Goal: Task Accomplishment & Management: Complete application form

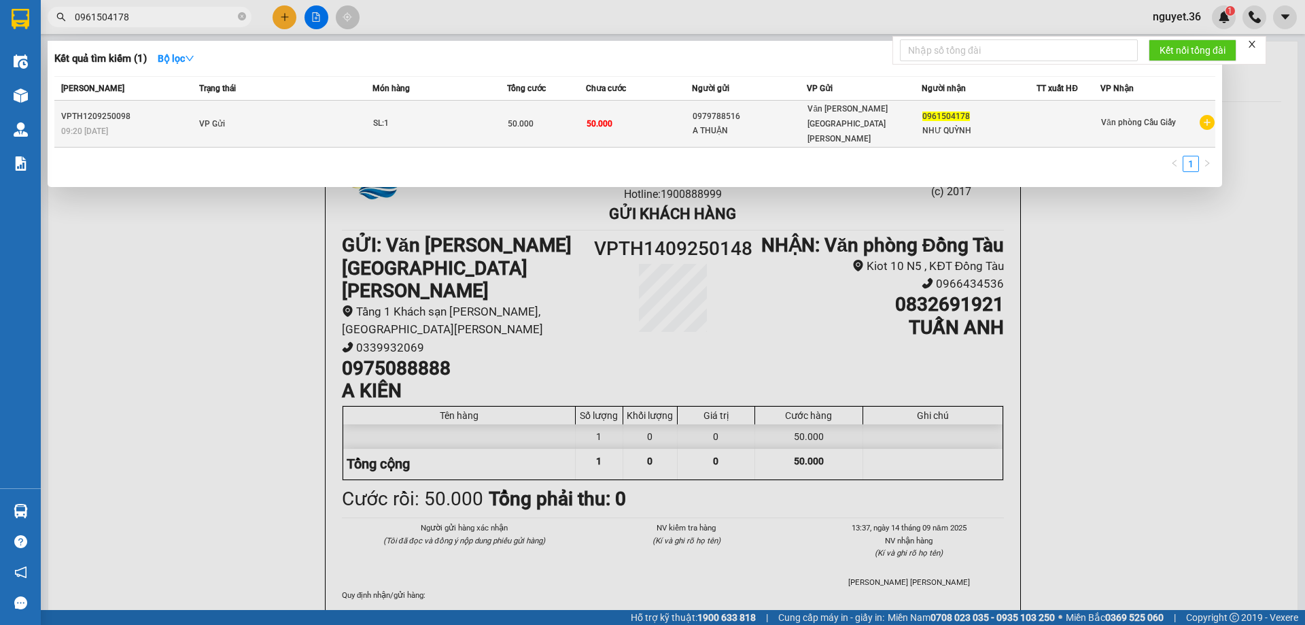
type input "0961504178"
click at [260, 113] on td "VP Gửi" at bounding box center [284, 124] width 177 height 47
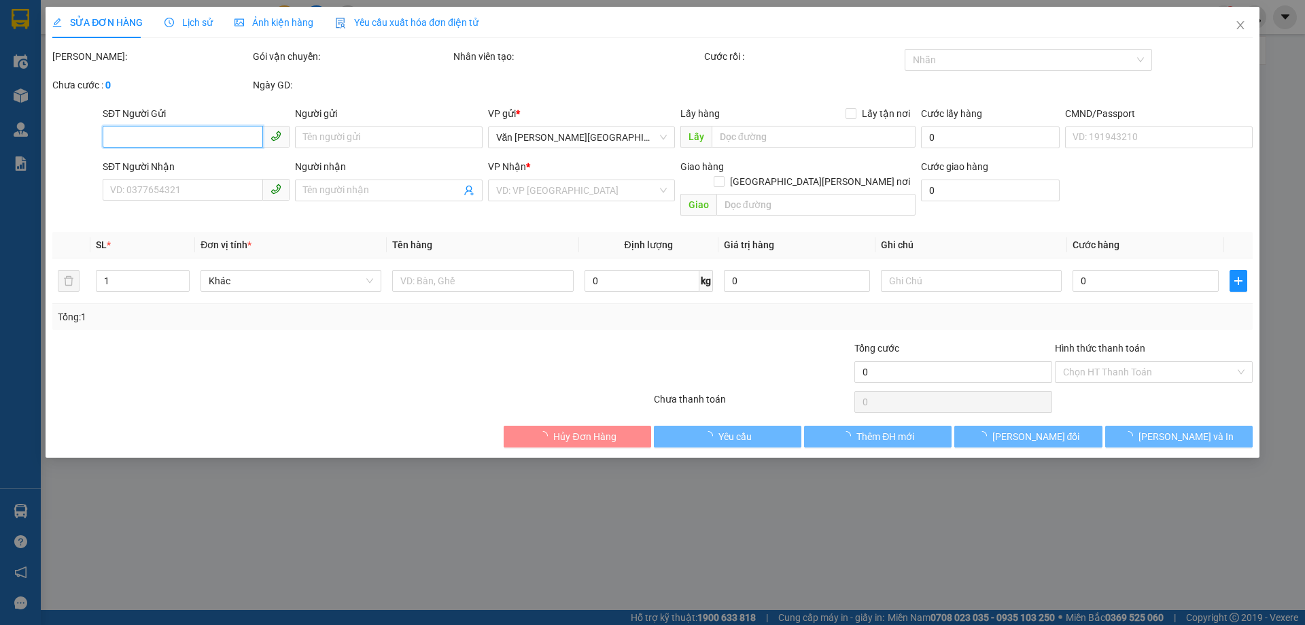
type input "0979788516"
type input "A THUẬN"
type input "0961504178"
type input "NHƯ QUỲNH"
type input "50.000"
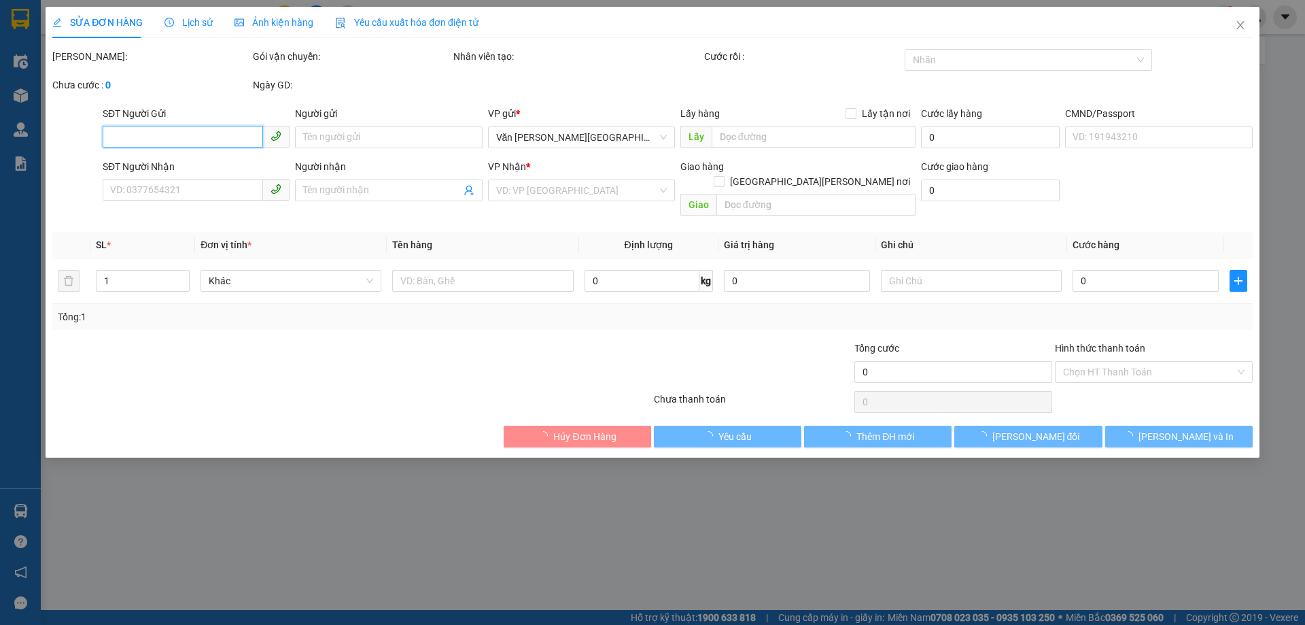
type input "50.000"
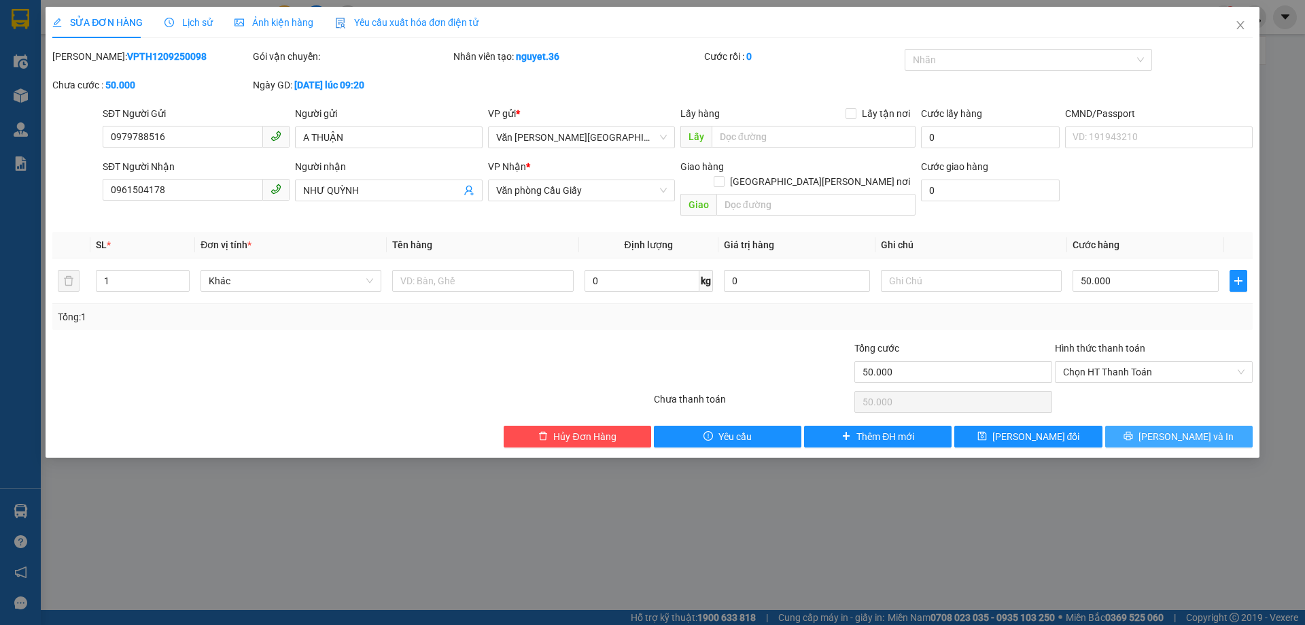
click at [1133, 431] on icon "printer" at bounding box center [1128, 436] width 10 height 10
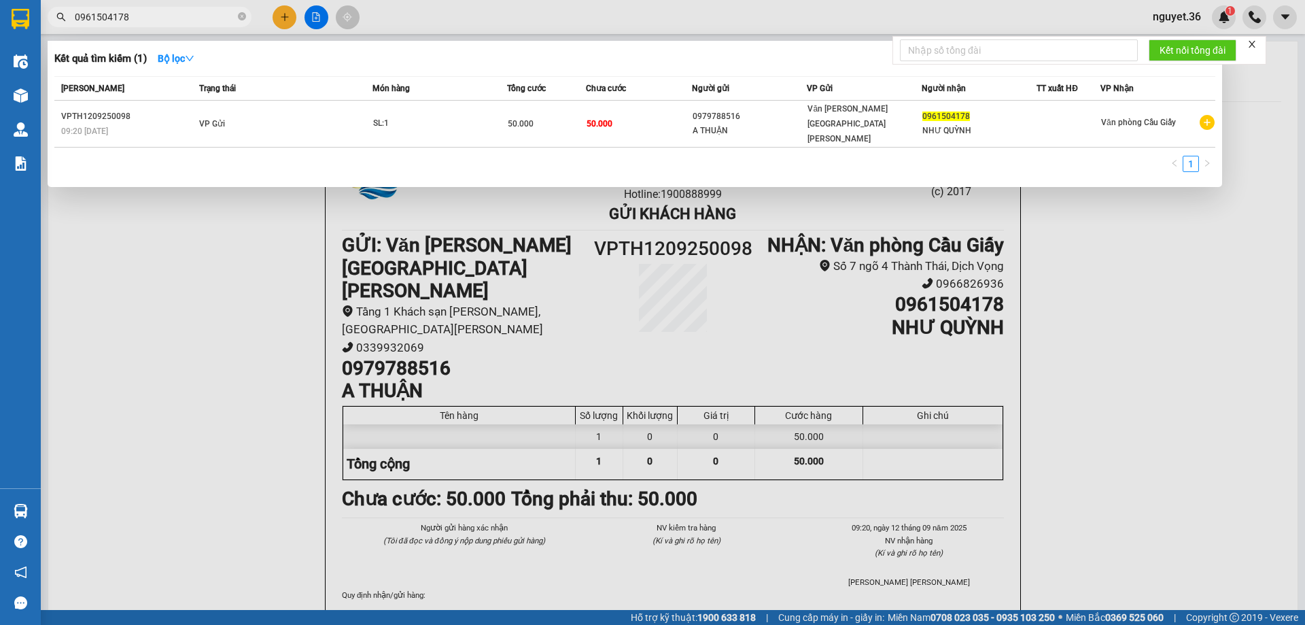
click at [146, 17] on input "0961504178" at bounding box center [155, 17] width 160 height 15
type input "0"
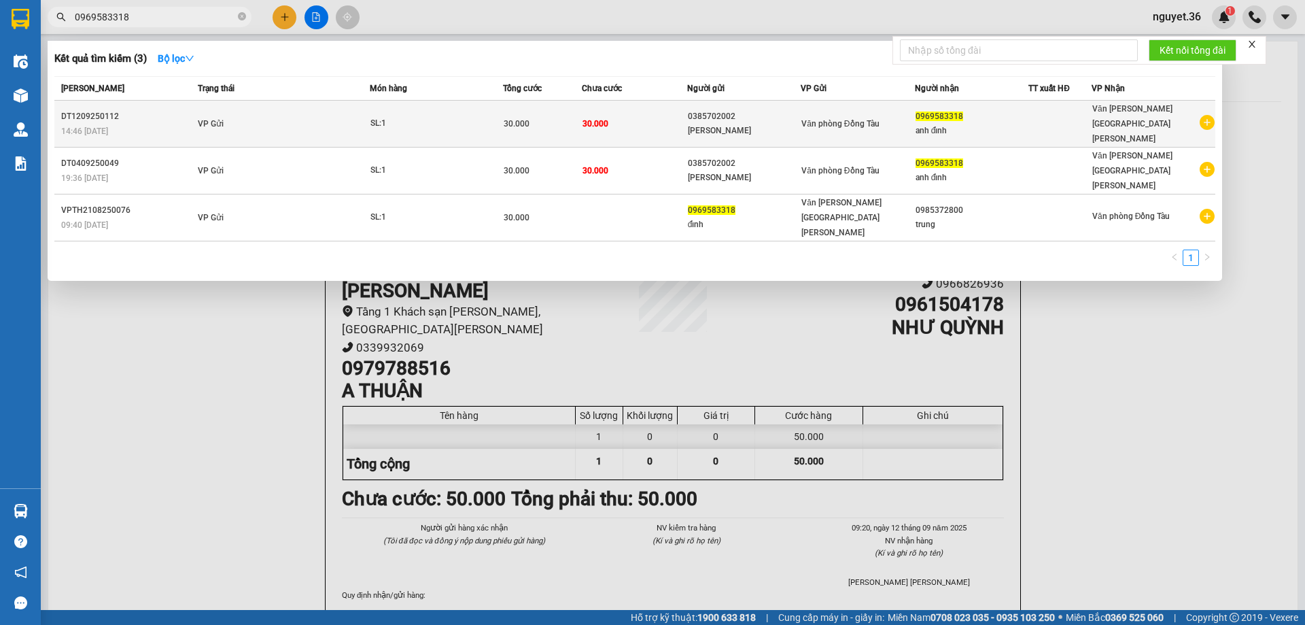
type input "0969583318"
click at [408, 116] on div "SL: 1" at bounding box center [421, 123] width 102 height 15
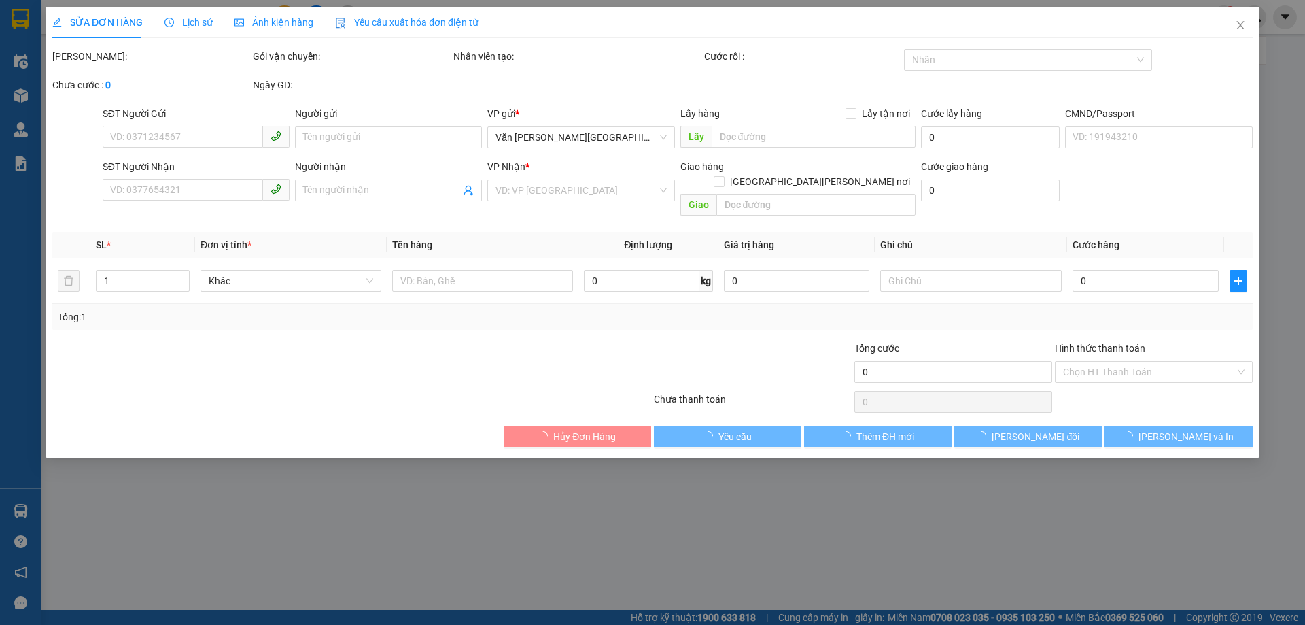
type input "0385702002"
type input "[PERSON_NAME]"
type input "0969583318"
type input "anh đỉnh"
type input "30.000"
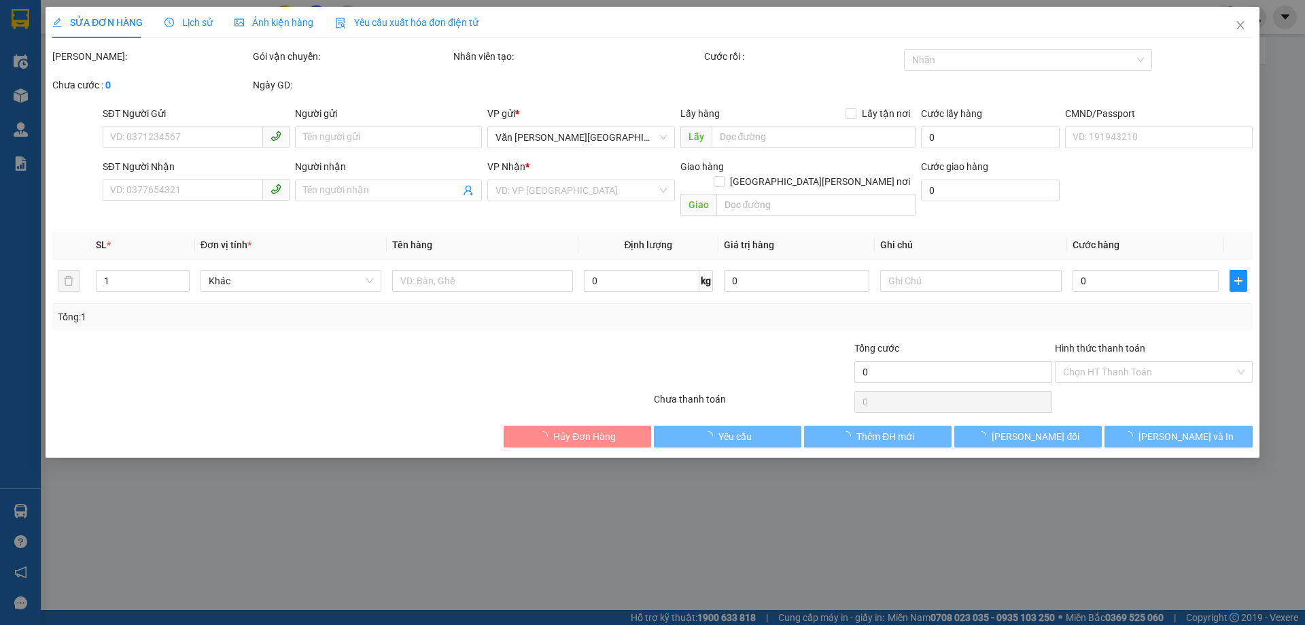
type input "30.000"
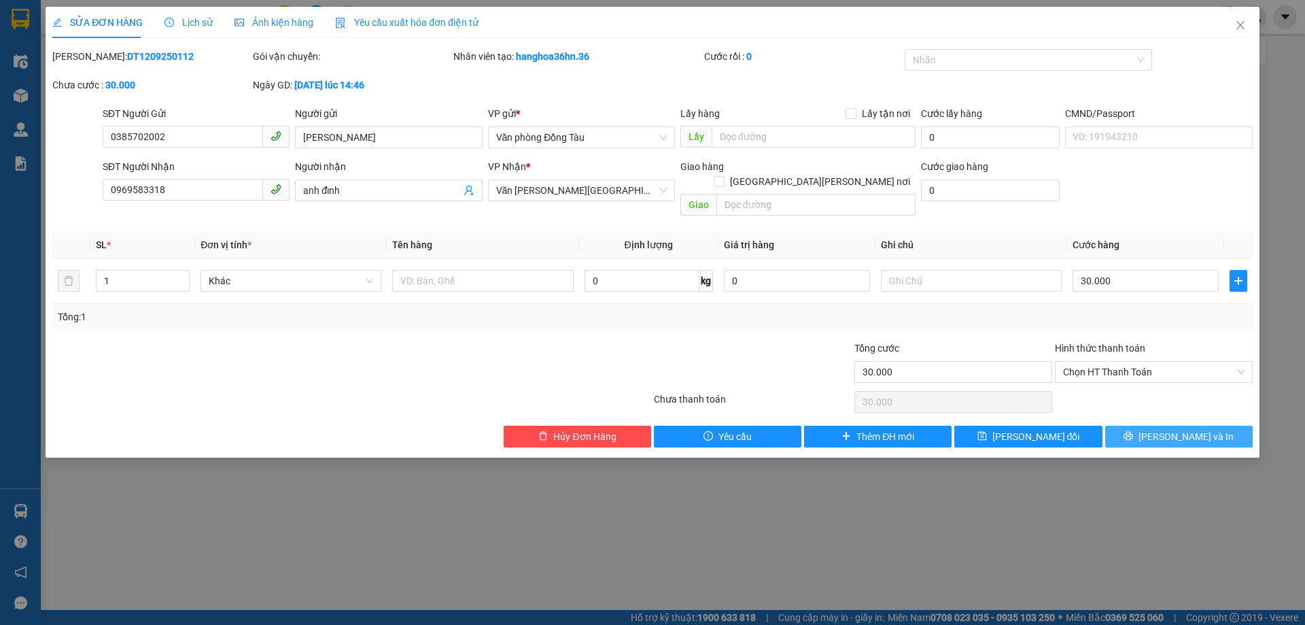
click at [1133, 431] on icon "printer" at bounding box center [1128, 436] width 10 height 10
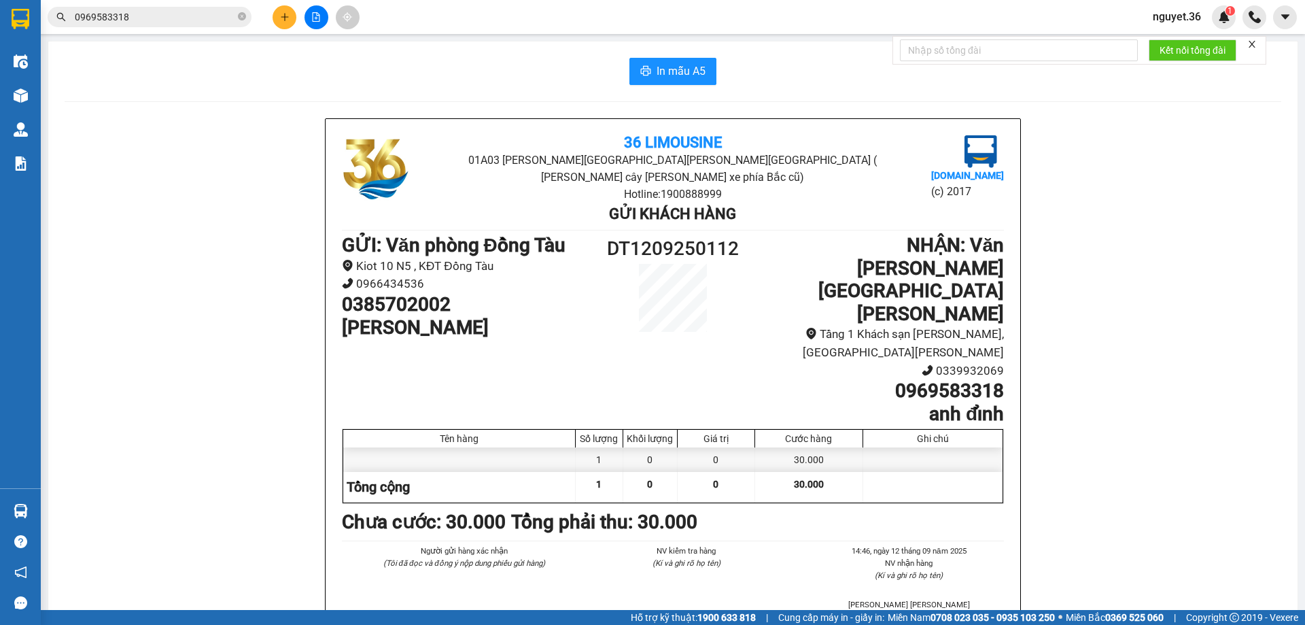
click at [167, 21] on input "0969583318" at bounding box center [155, 17] width 160 height 15
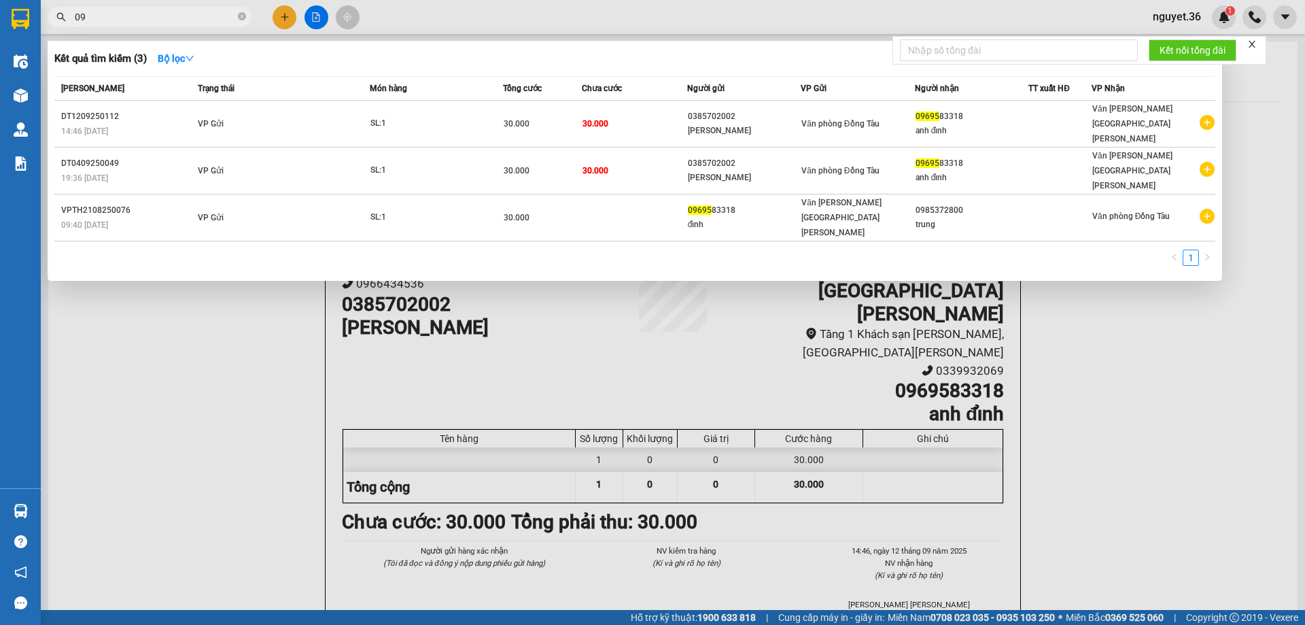
type input "0"
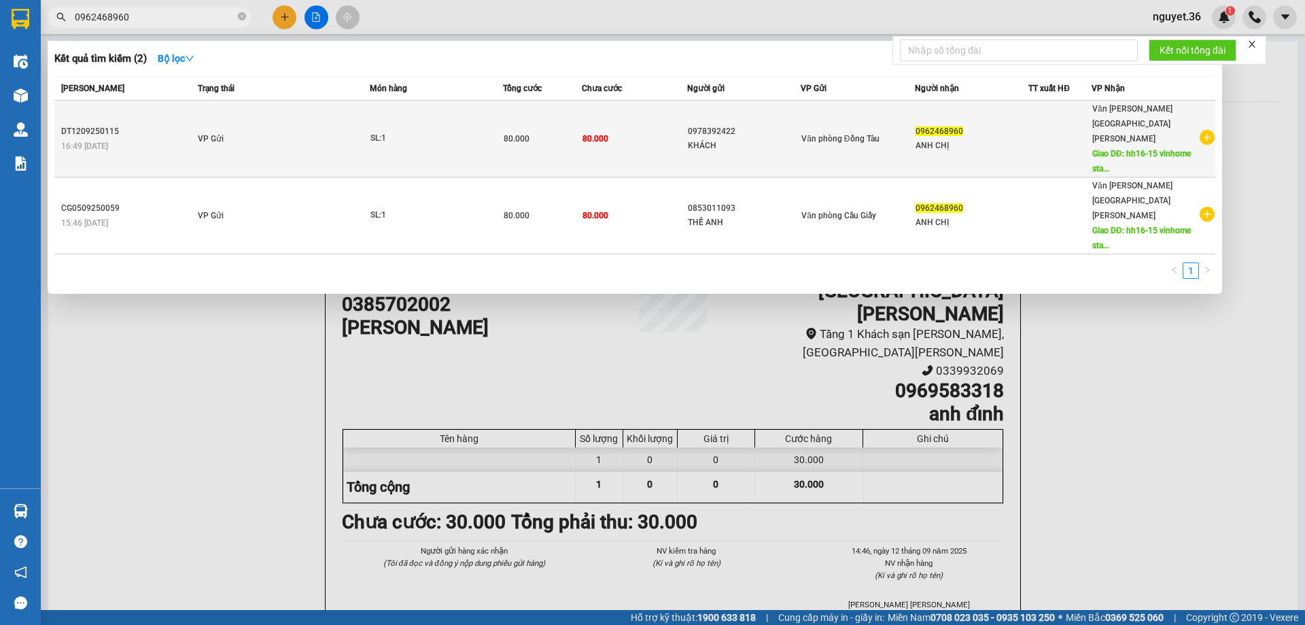
type input "0962468960"
click at [262, 123] on td "VP Gửi" at bounding box center [281, 139] width 175 height 77
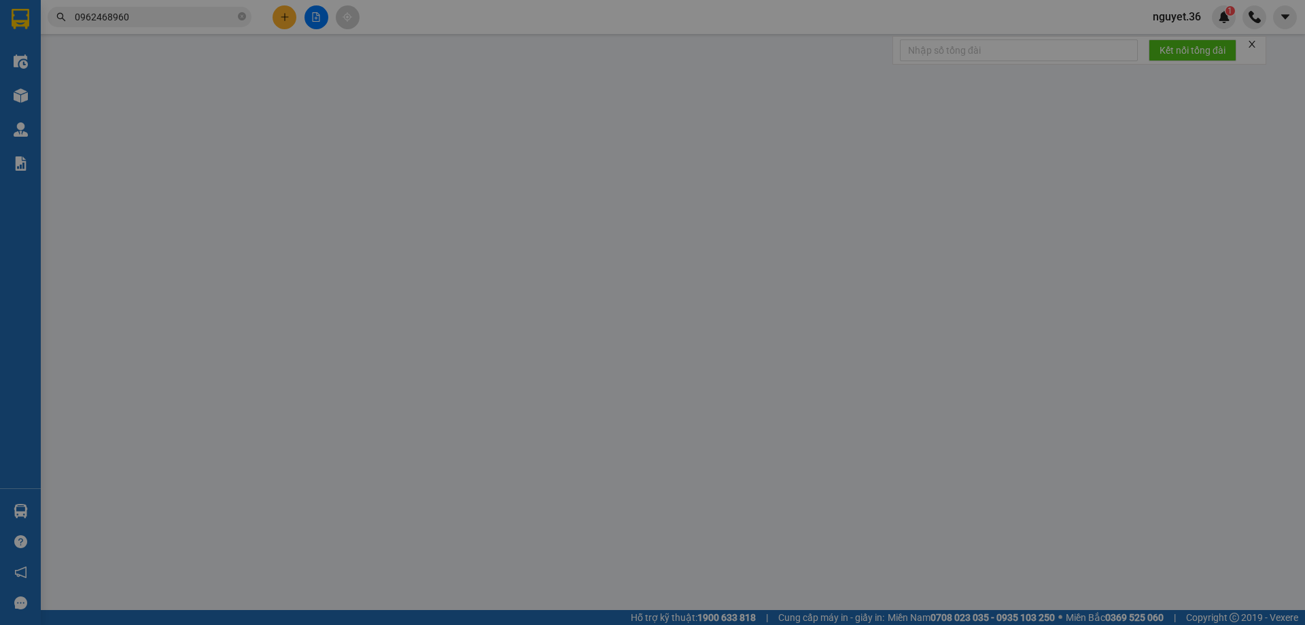
type input "0978392422"
type input "KHÁCH"
type input "0962468960"
type input "ANH CHỊ"
type input "hh16-15 vinhome start city , hạc thành"
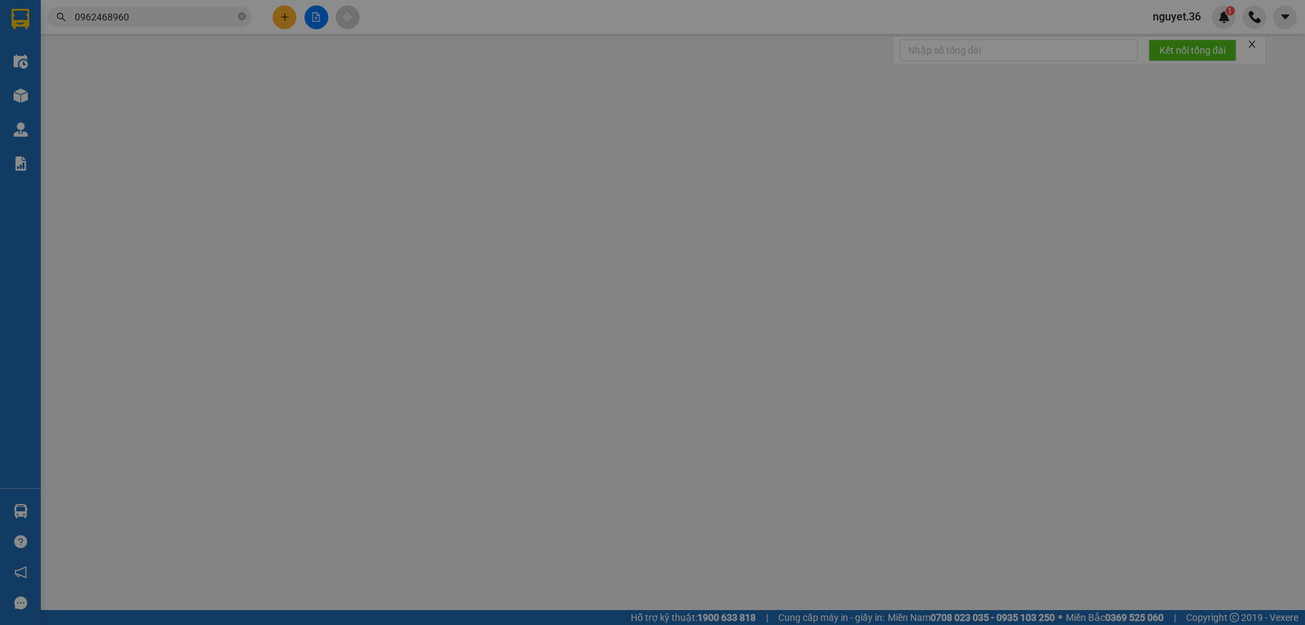
type input "40.000"
type input "80.000"
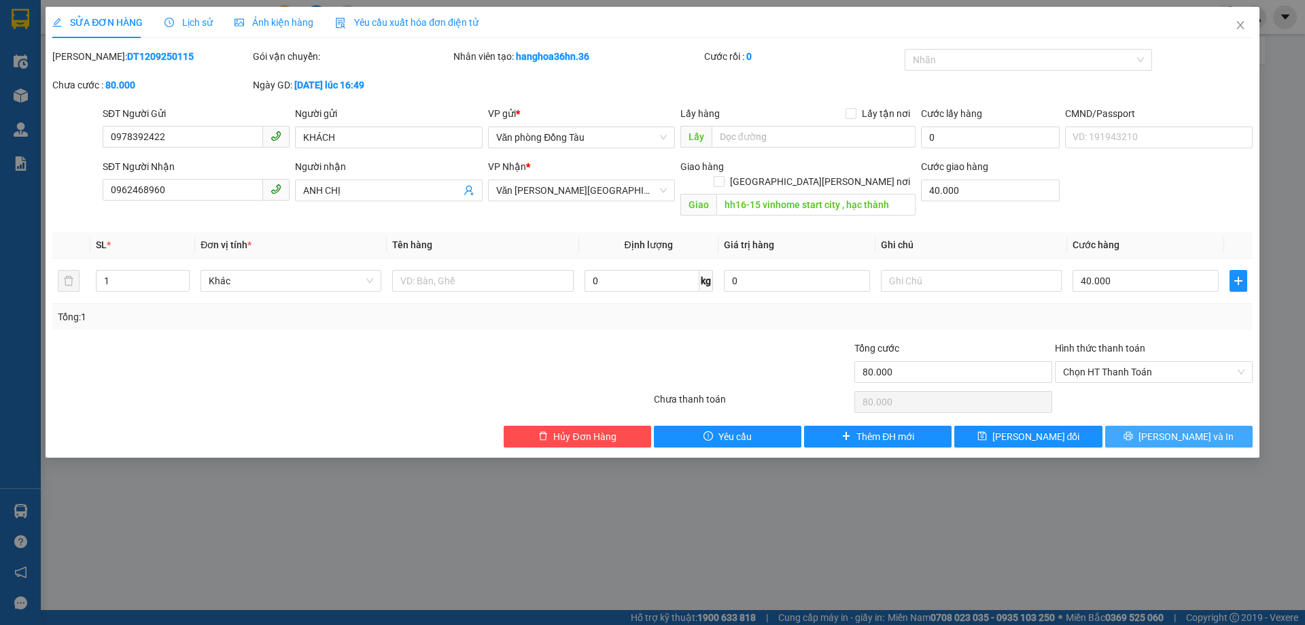
click at [1133, 432] on icon "printer" at bounding box center [1128, 436] width 9 height 9
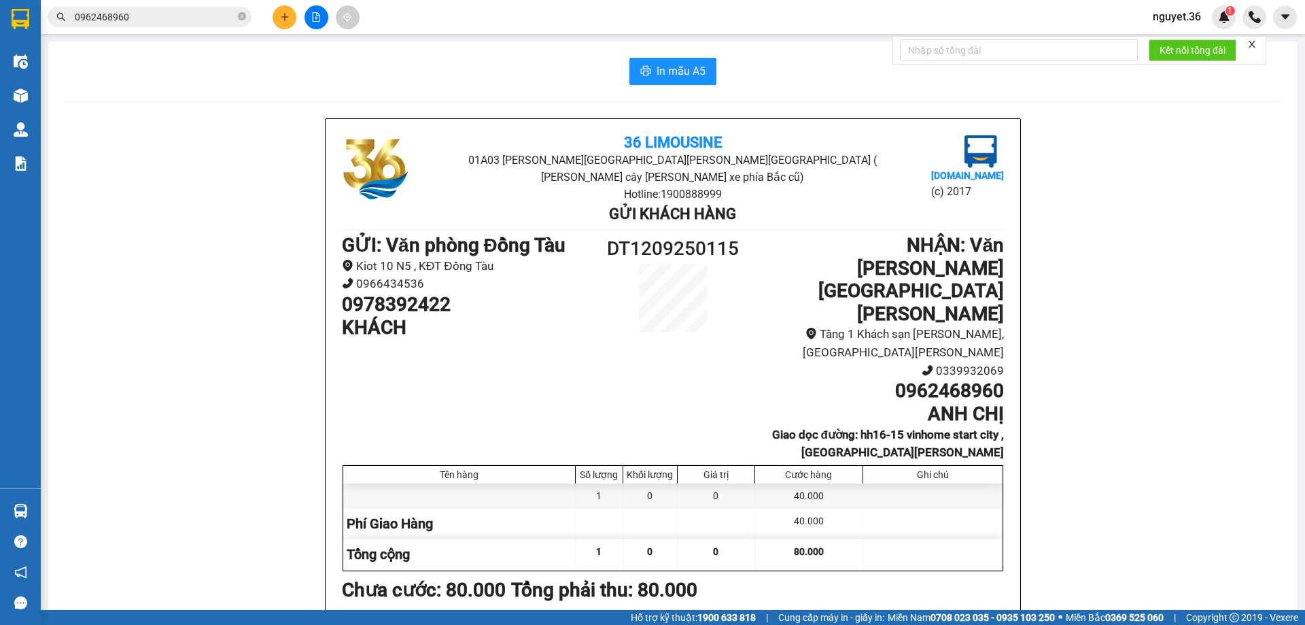
click at [166, 22] on input "0962468960" at bounding box center [155, 17] width 160 height 15
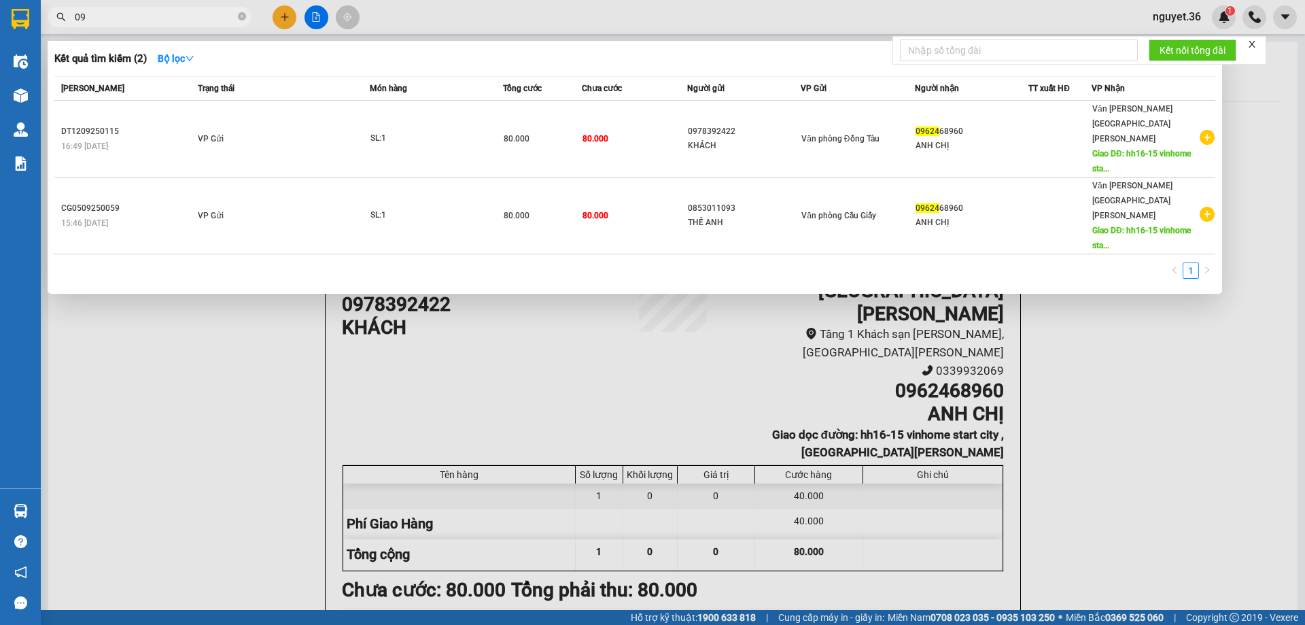
type input "0"
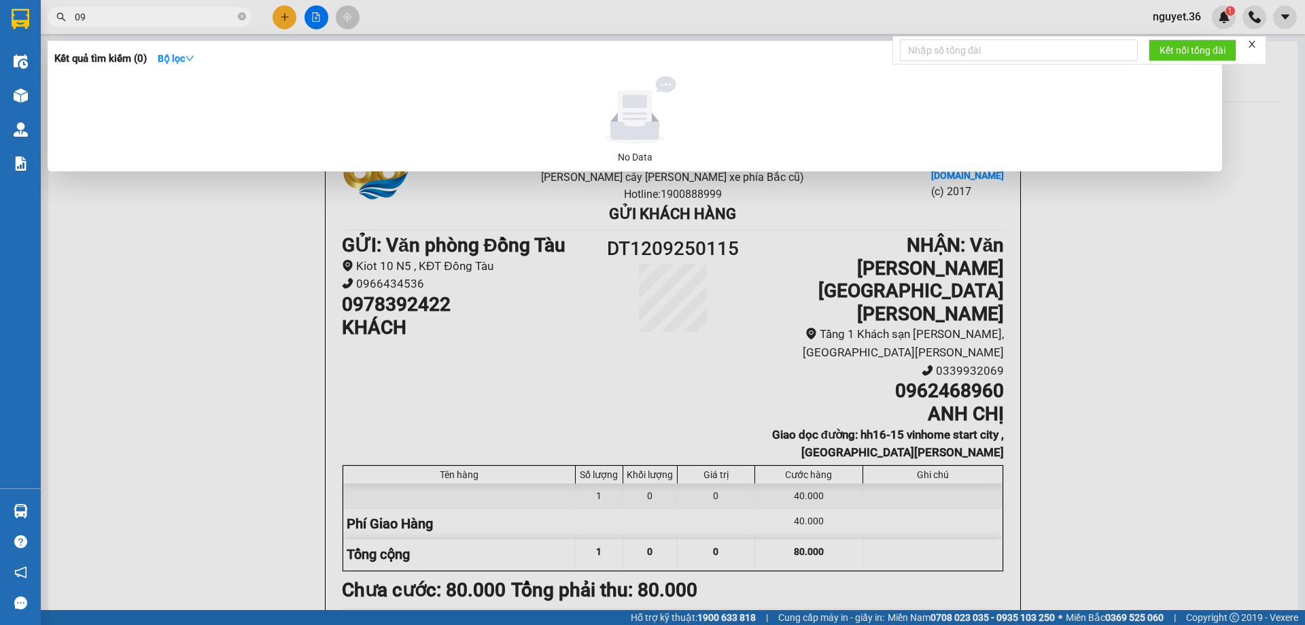
type input "0"
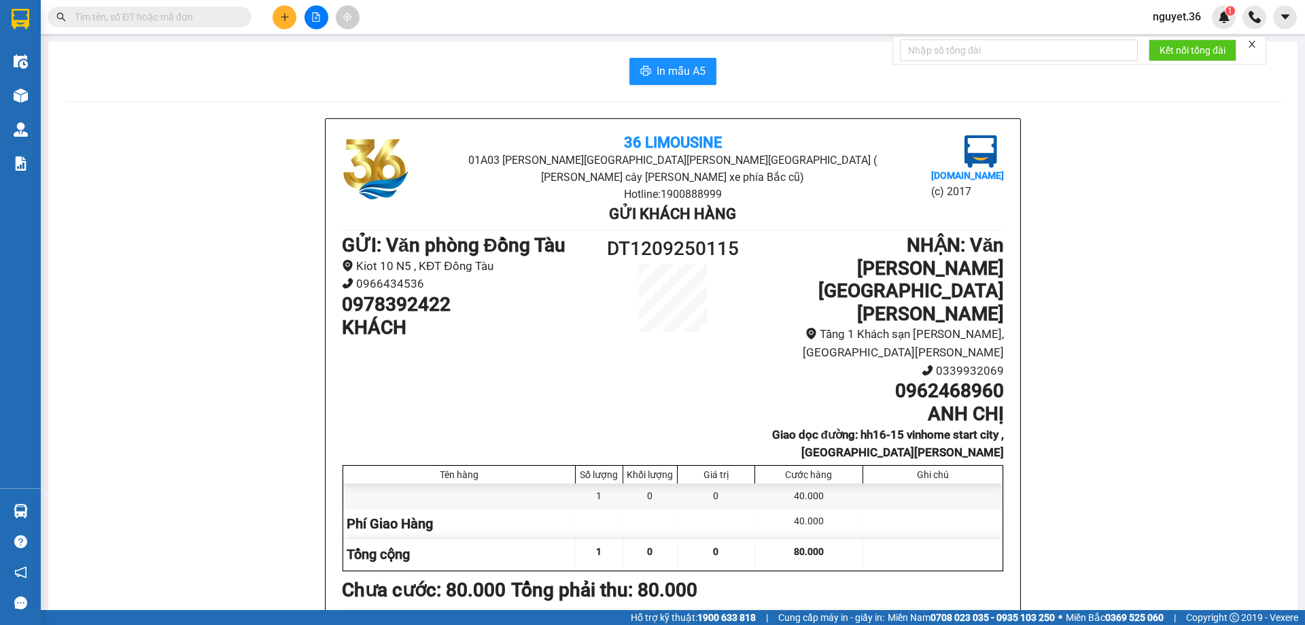
click at [141, 20] on input "text" at bounding box center [155, 17] width 160 height 15
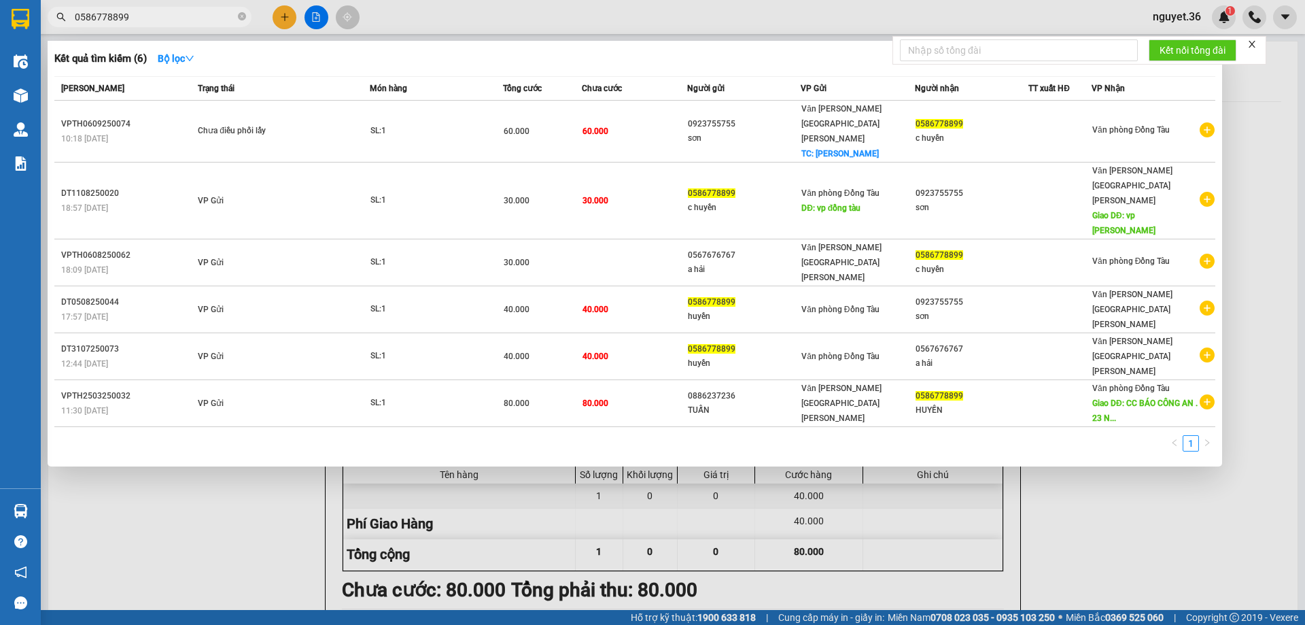
type input "0586778899"
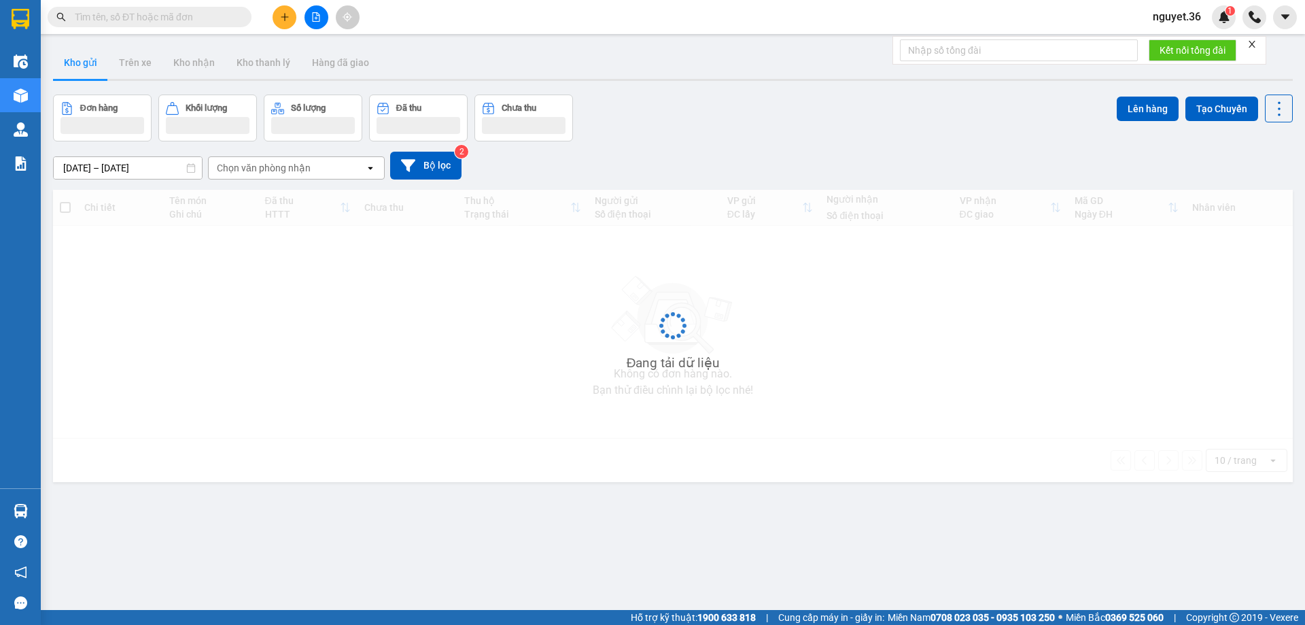
click at [283, 19] on icon "plus" at bounding box center [285, 17] width 10 height 10
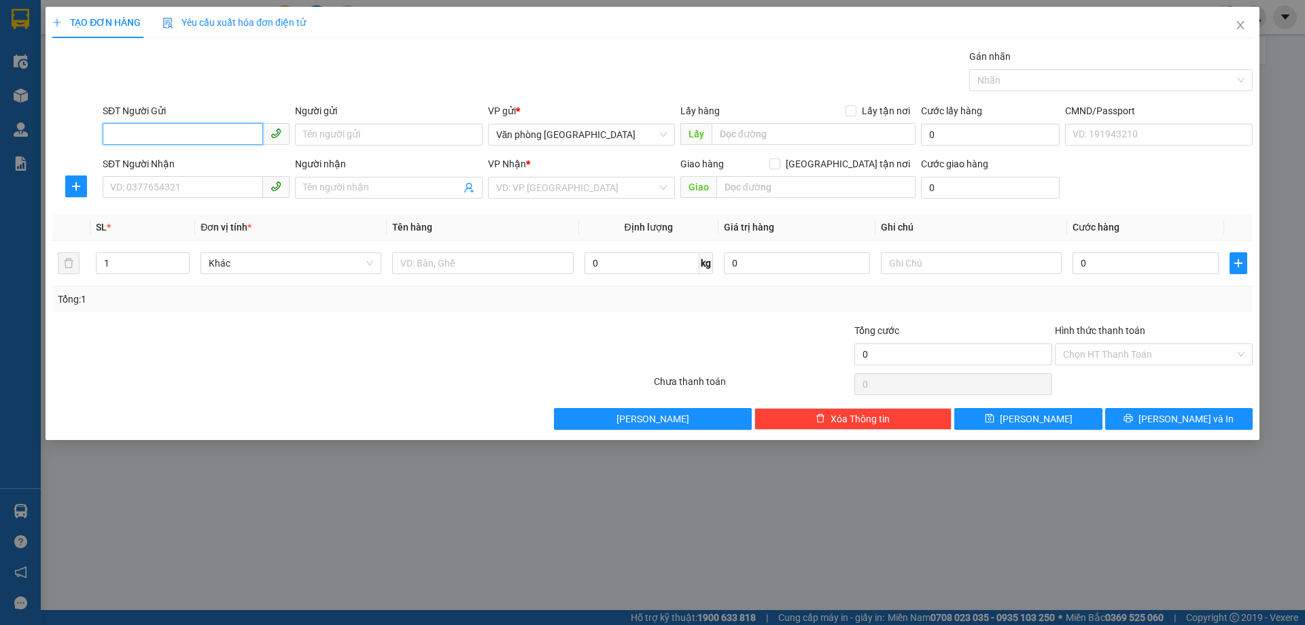
click at [205, 141] on input "SĐT Người Gửi" at bounding box center [183, 134] width 160 height 22
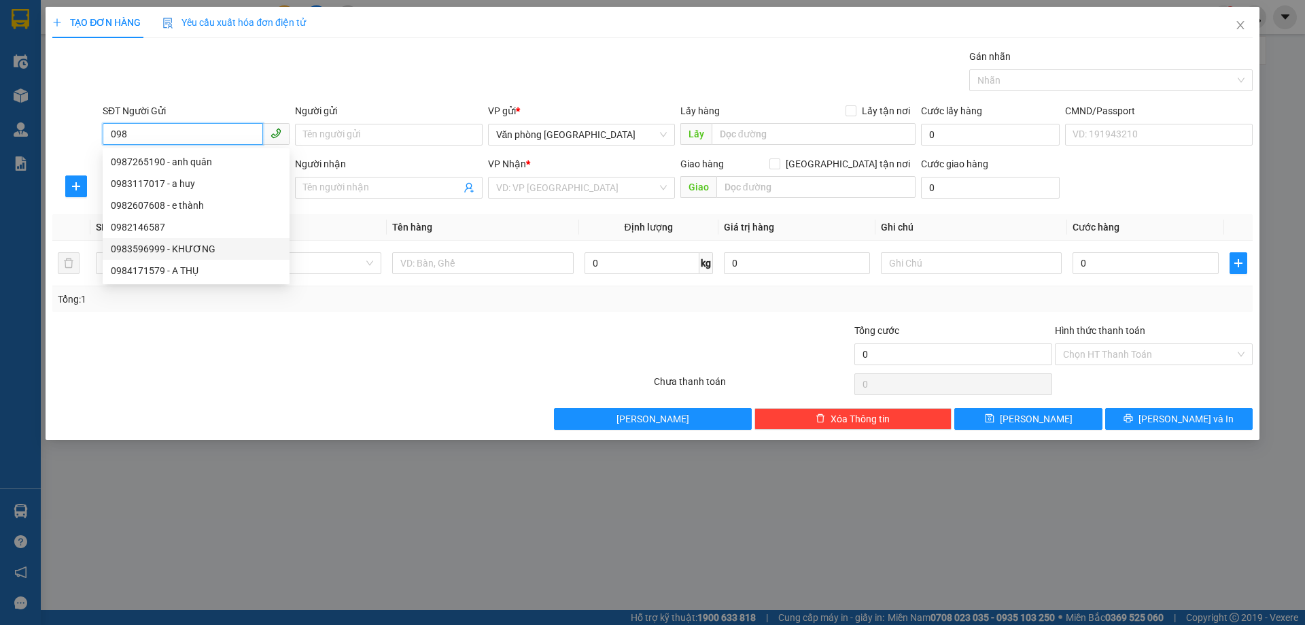
click at [181, 251] on div "0983596999 - KHƯƠNG" at bounding box center [196, 248] width 171 height 15
type input "0983596999"
type input "KHƯƠNG"
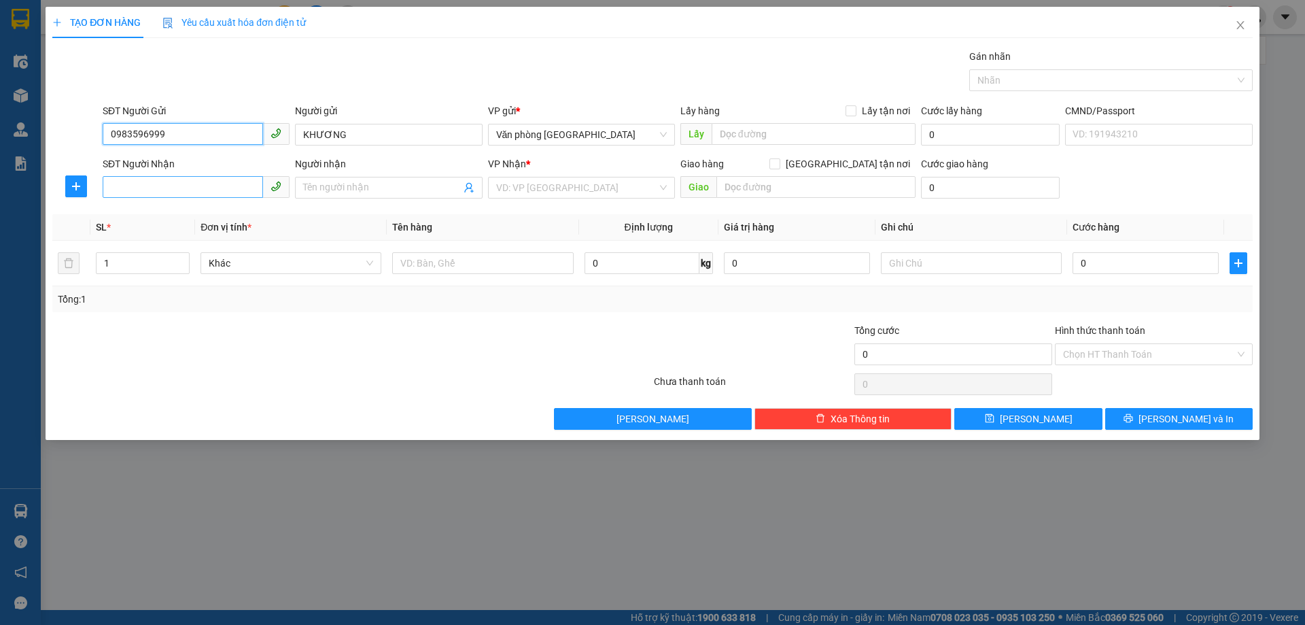
type input "0983596999"
click at [171, 188] on input "SĐT Người Nhận" at bounding box center [183, 187] width 160 height 22
click at [171, 210] on div "0942600246 - NAM" at bounding box center [196, 214] width 171 height 15
type input "0942600246"
type input "NAM"
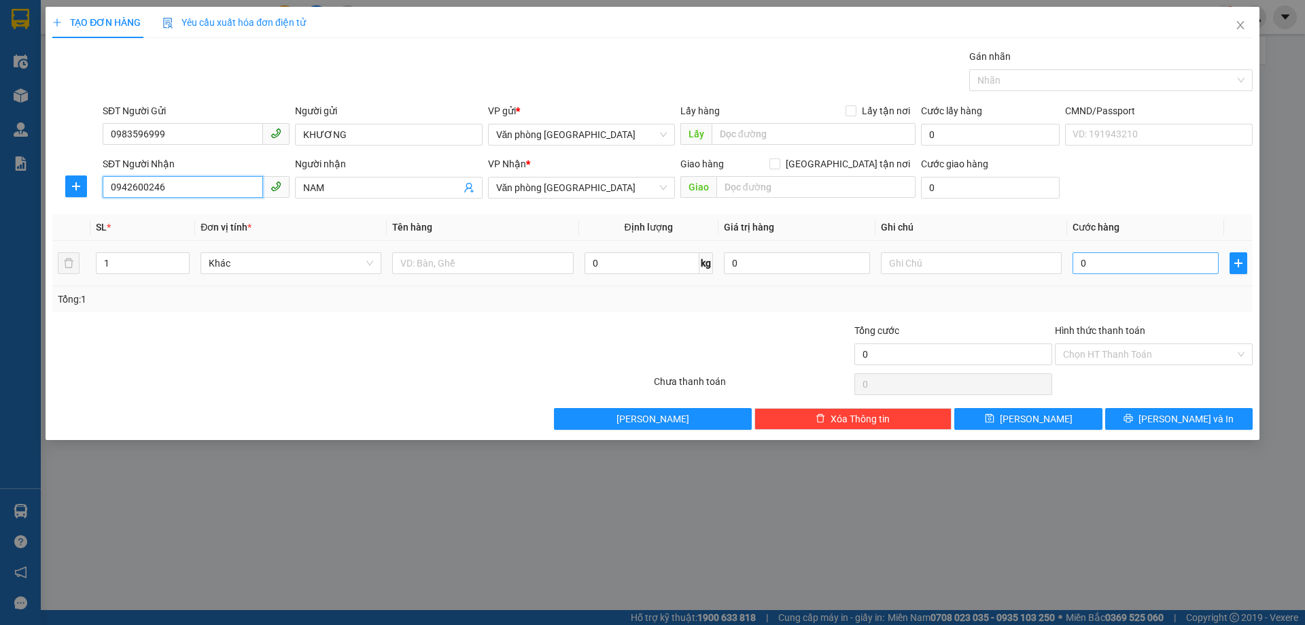
type input "0942600246"
click at [1131, 266] on input "0" at bounding box center [1145, 263] width 146 height 22
type input "3"
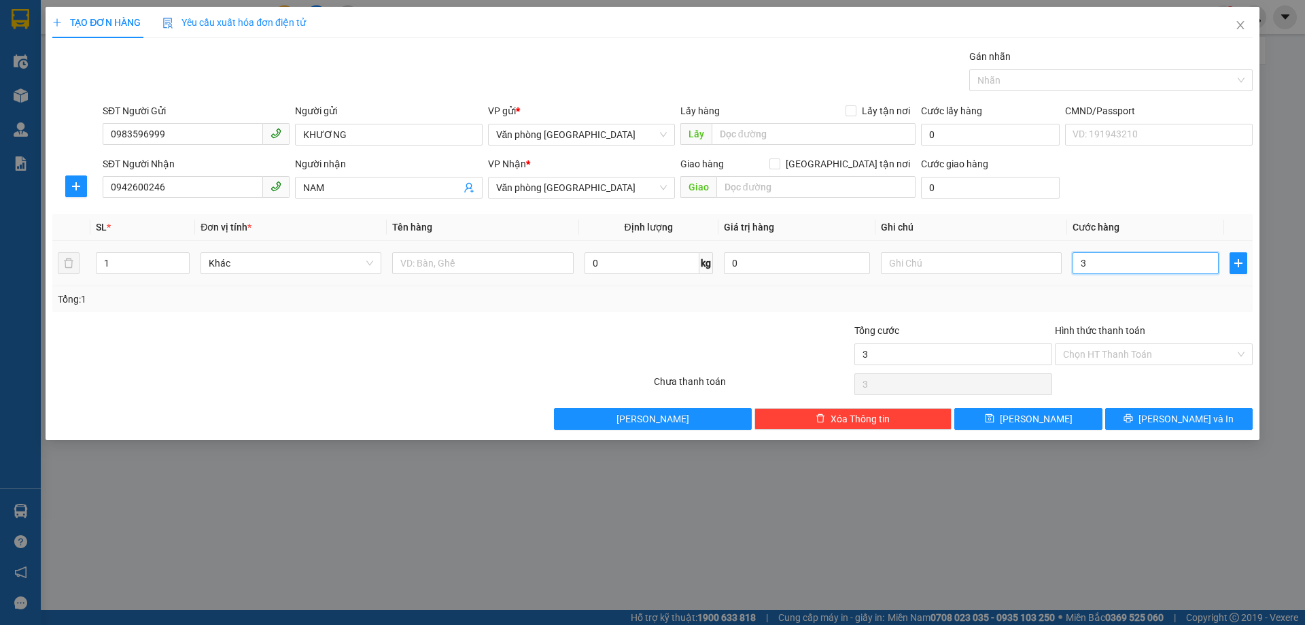
type input "30"
type input "300"
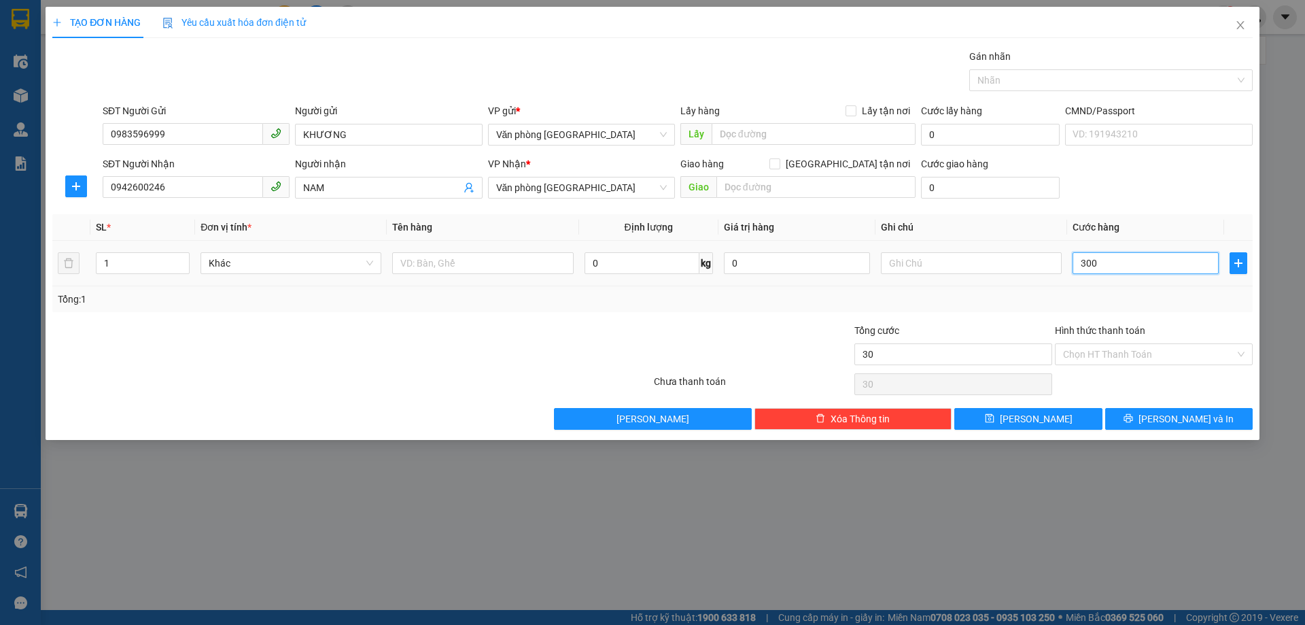
type input "300"
type input "3.000"
type input "30.000"
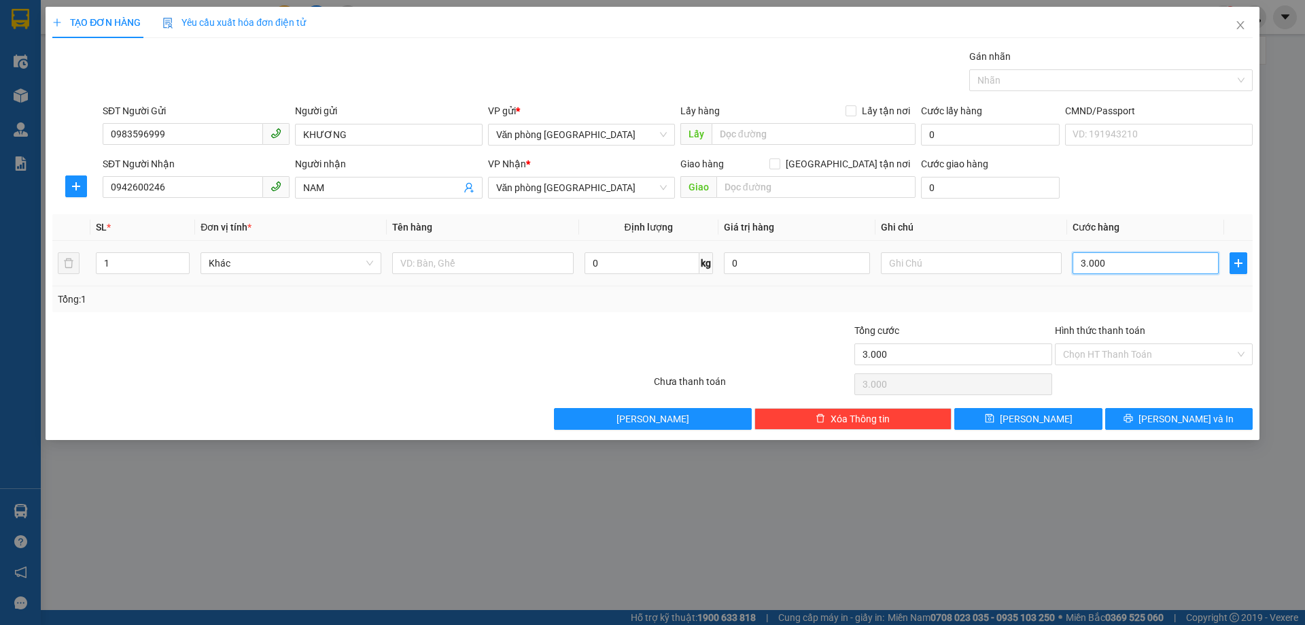
type input "30.000"
click at [1141, 406] on div "Transit Pickup Surcharge Ids Transit Deliver Surcharge Ids Transit Deliver Surc…" at bounding box center [652, 239] width 1200 height 381
click at [1184, 423] on span "[PERSON_NAME] và In" at bounding box center [1185, 418] width 95 height 15
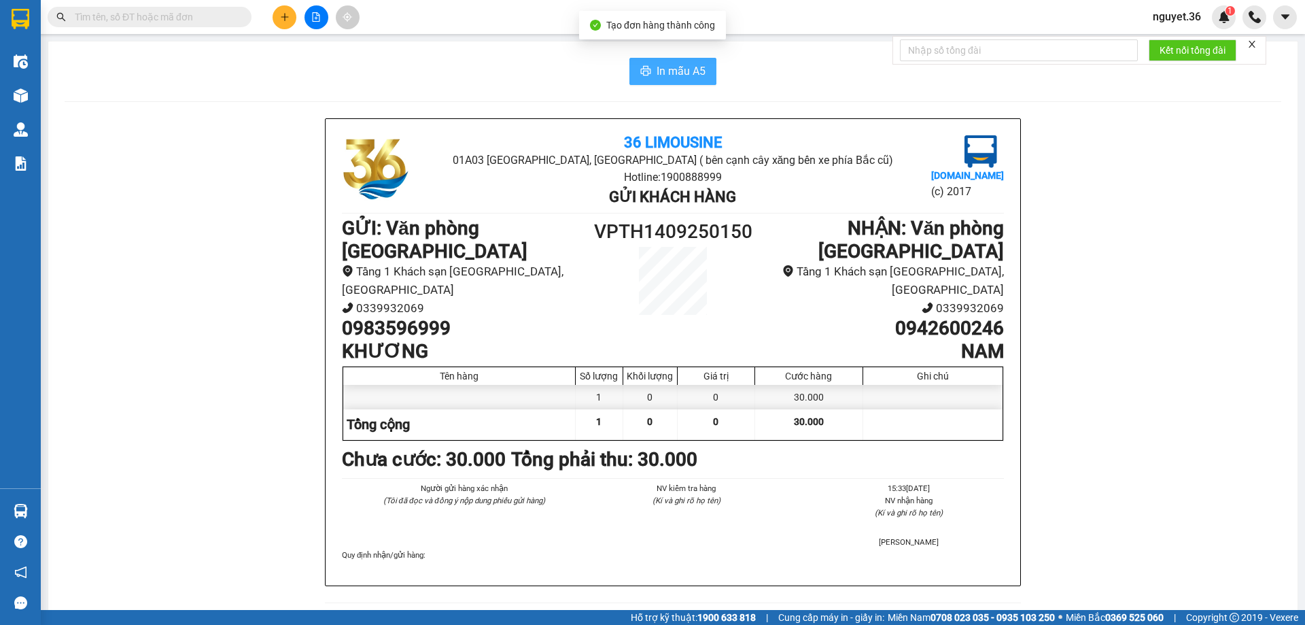
click at [661, 74] on span "In mẫu A5" at bounding box center [680, 71] width 49 height 17
click at [287, 20] on icon "plus" at bounding box center [285, 17] width 10 height 10
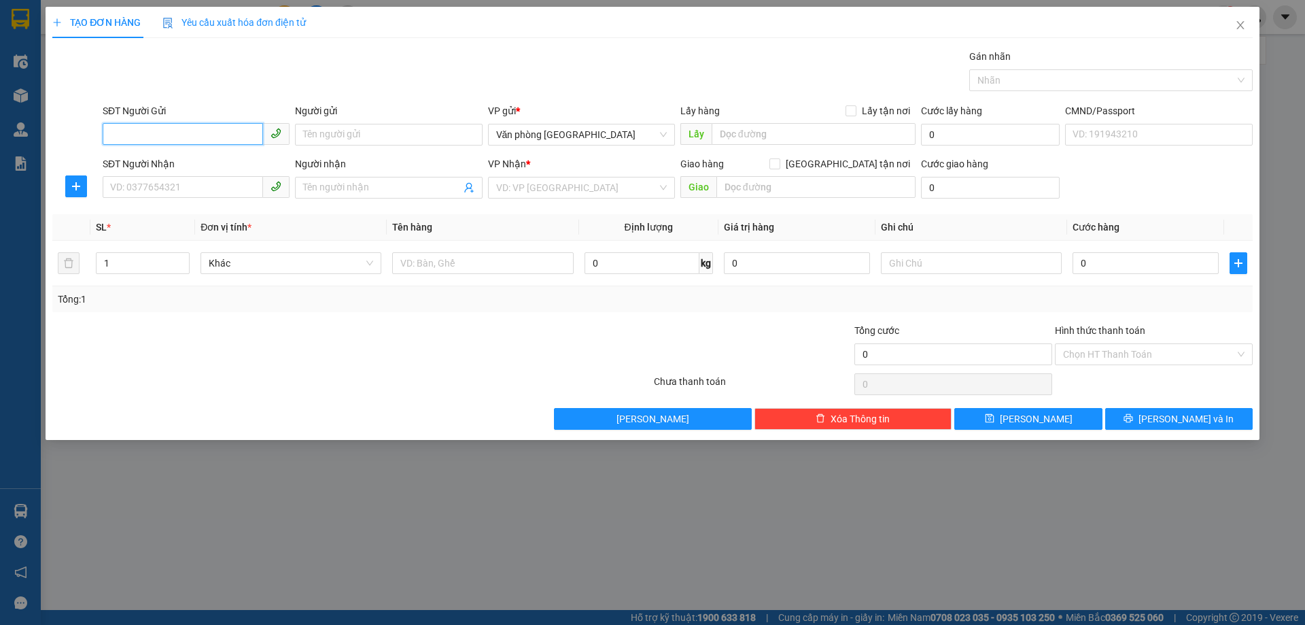
click at [215, 135] on input "SĐT Người Gửi" at bounding box center [183, 134] width 160 height 22
type input "0962380969"
click at [347, 135] on input "Người gửi" at bounding box center [388, 135] width 187 height 22
click at [338, 134] on input "Người gửi" at bounding box center [388, 135] width 187 height 22
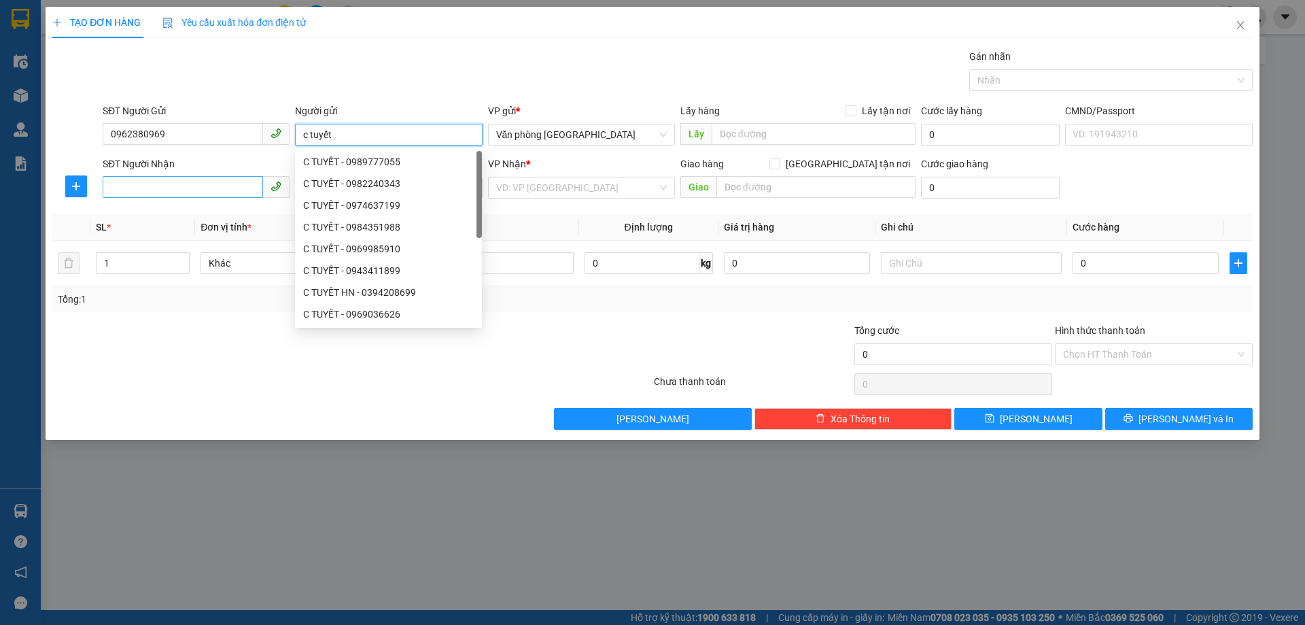
type input "c tuyết"
click at [162, 184] on input "SĐT Người Nhận" at bounding box center [183, 187] width 160 height 22
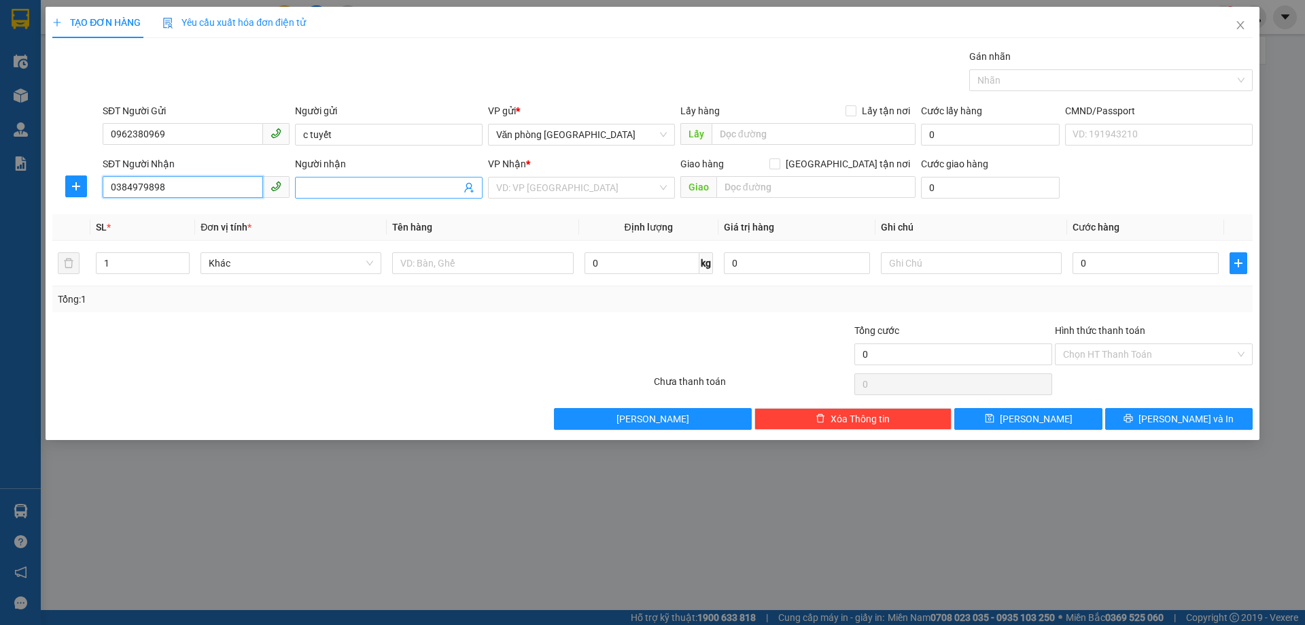
type input "0384979898"
click at [334, 183] on input "Người nhận" at bounding box center [381, 187] width 157 height 15
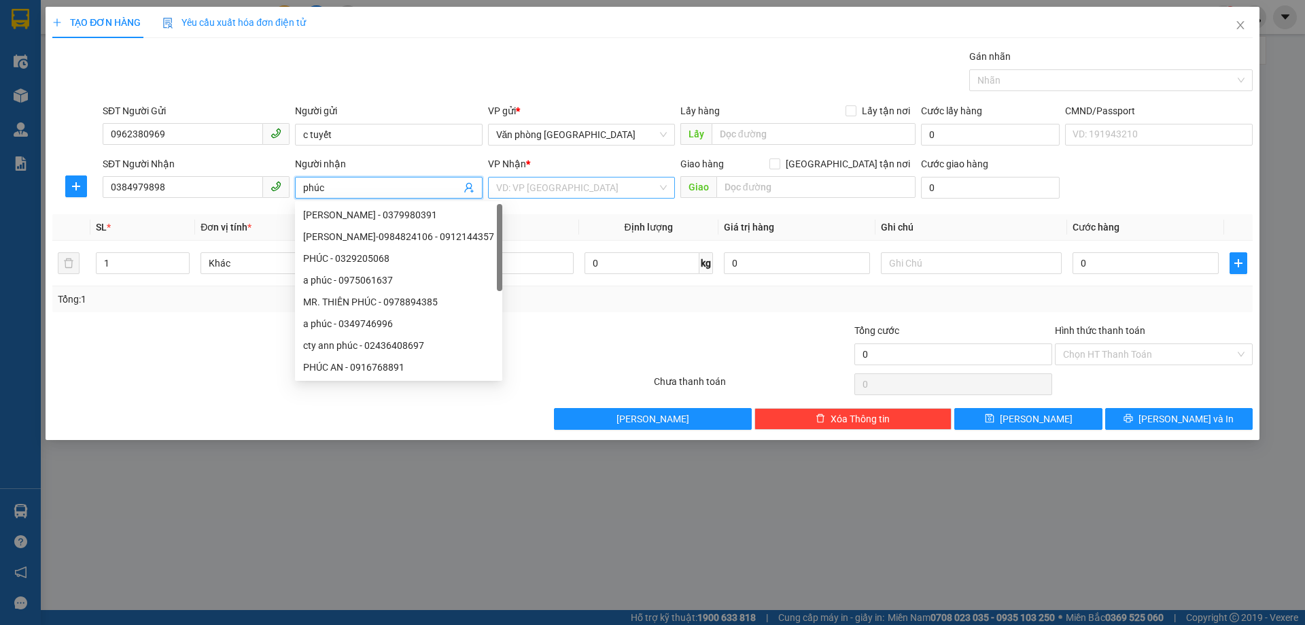
type input "phúc"
click at [532, 190] on input "search" at bounding box center [576, 187] width 161 height 20
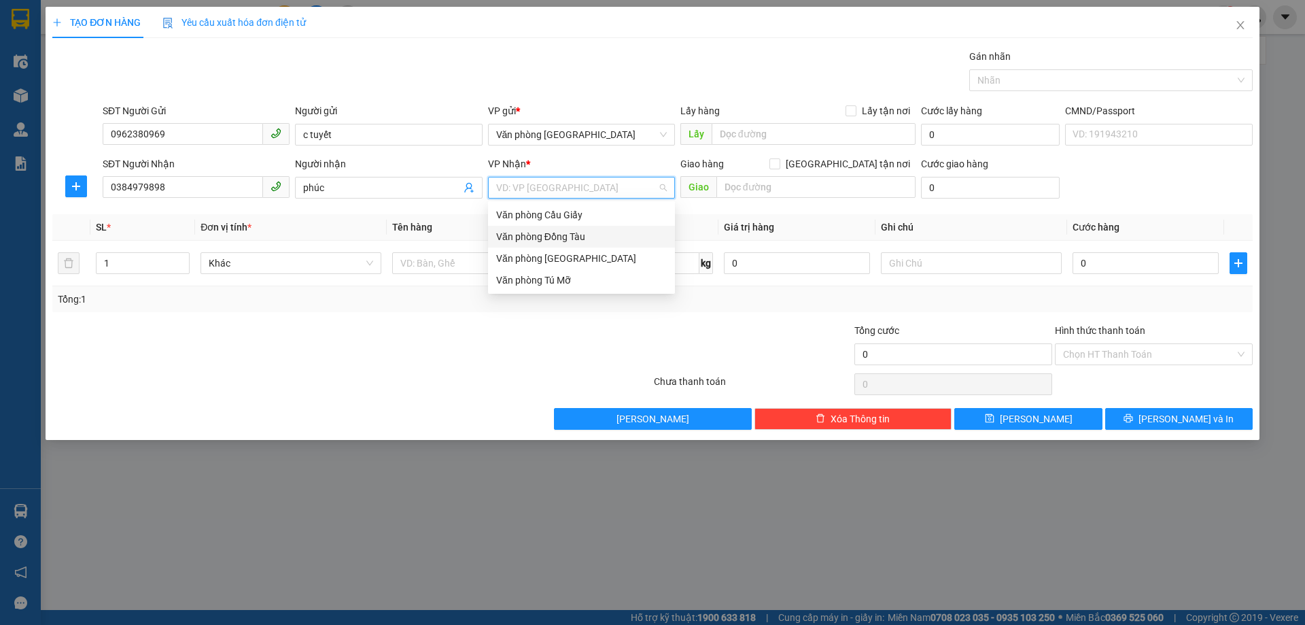
click at [580, 237] on div "Văn phòng Đồng Tàu" at bounding box center [581, 236] width 171 height 15
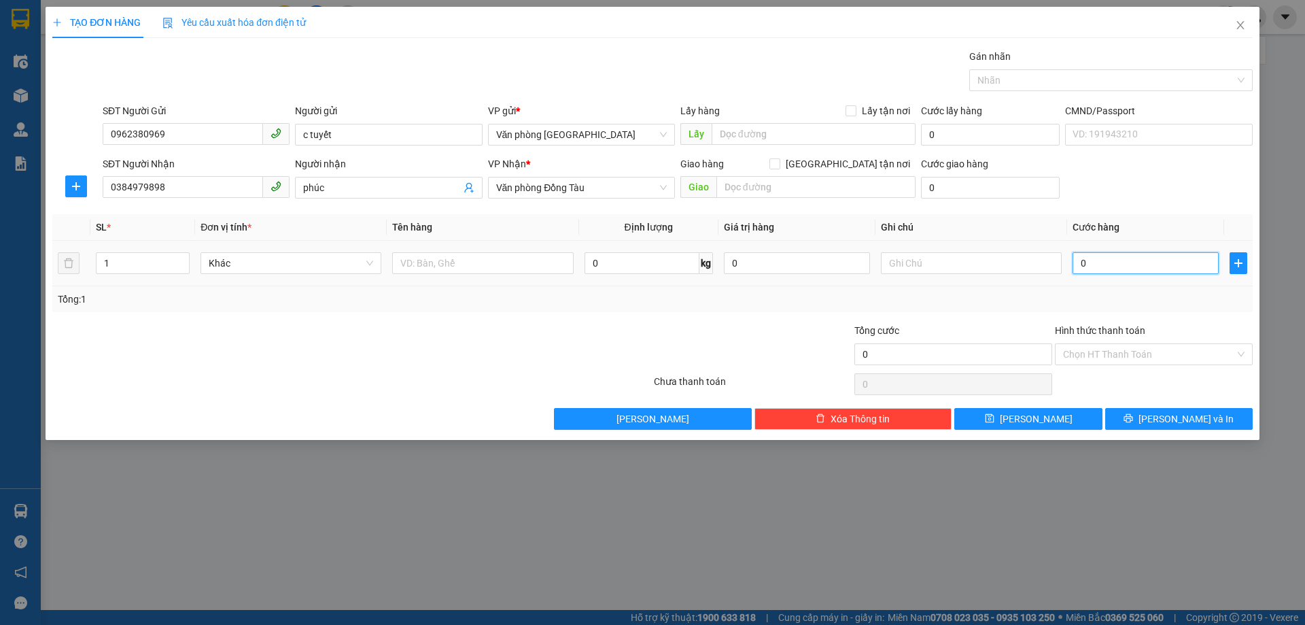
click at [1112, 262] on input "0" at bounding box center [1145, 263] width 146 height 22
type input "5"
type input "50"
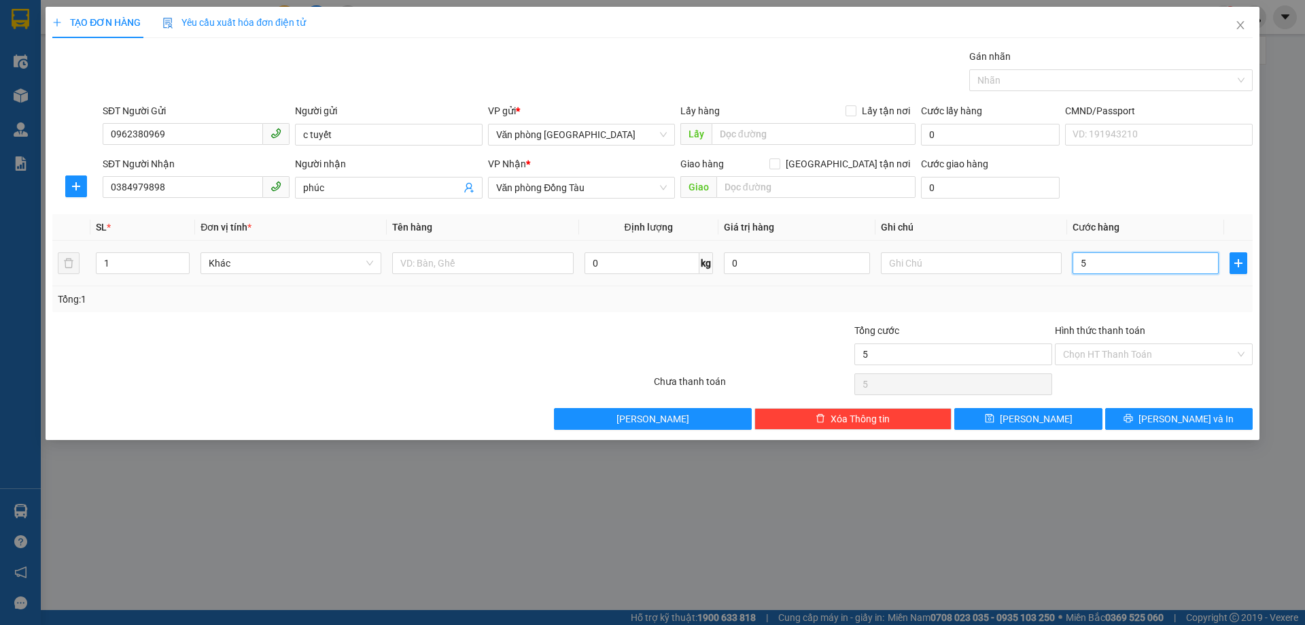
type input "50"
type input "500"
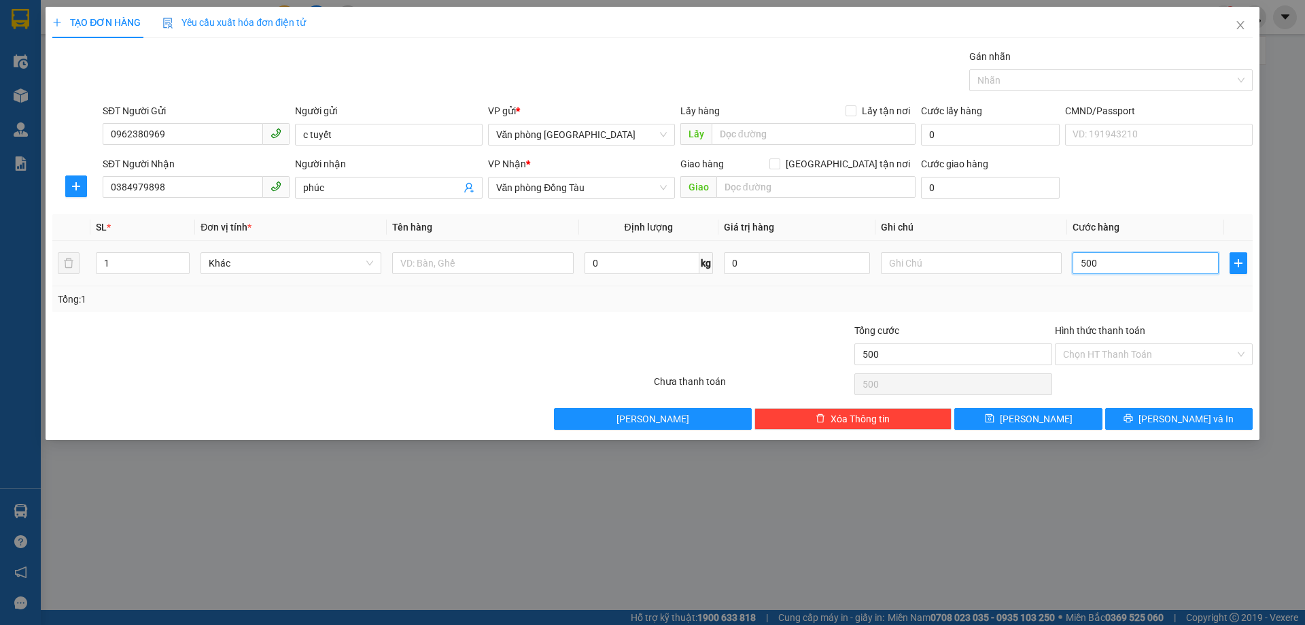
type input "5.000"
type input "50.000"
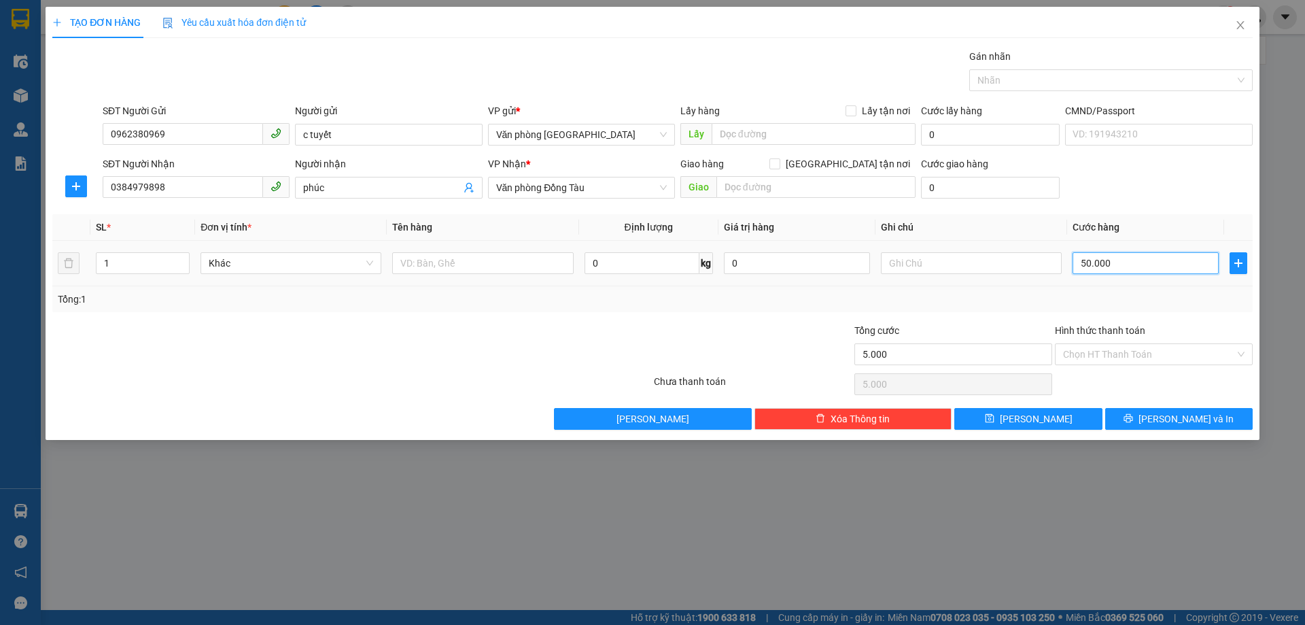
type input "50.000"
click at [735, 188] on input "text" at bounding box center [815, 187] width 199 height 22
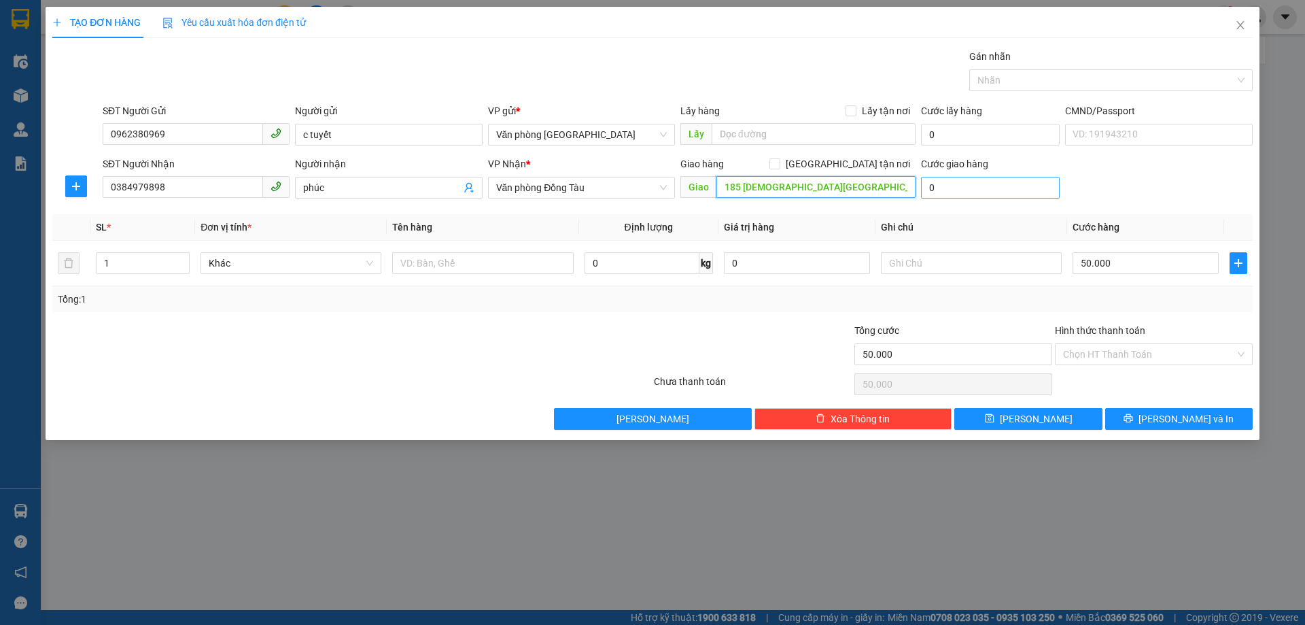
type input "185 [DEMOGRAPHIC_DATA][GEOGRAPHIC_DATA]"
click at [968, 189] on input "0" at bounding box center [990, 188] width 139 height 22
click at [929, 190] on input "0" at bounding box center [990, 188] width 139 height 22
type input "80"
type input "50.080"
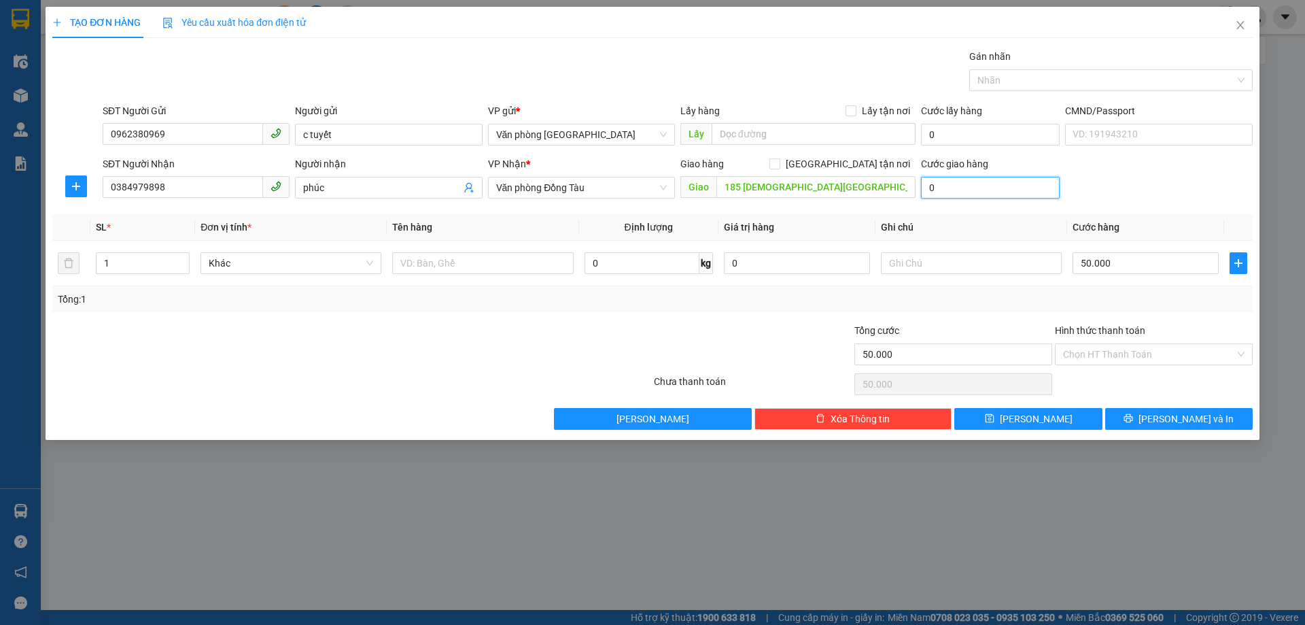
type input "50.080"
type input "800"
type input "50.800"
type input "8.000"
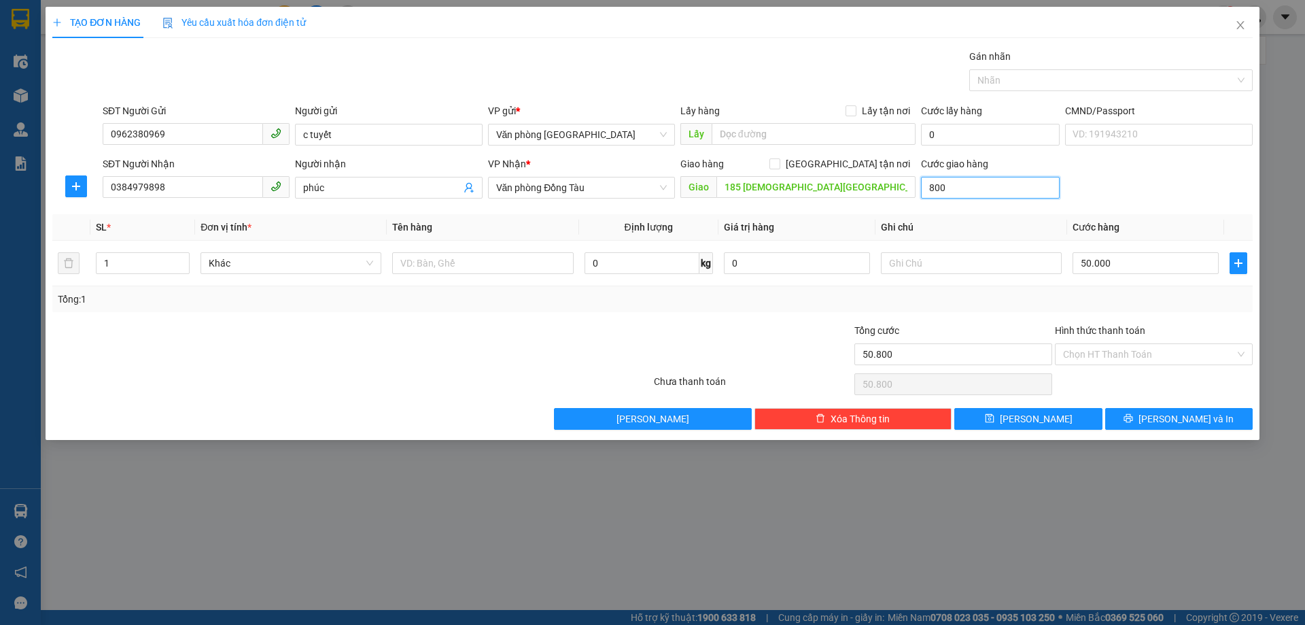
type input "58.000"
type input "80.000"
type input "130.000"
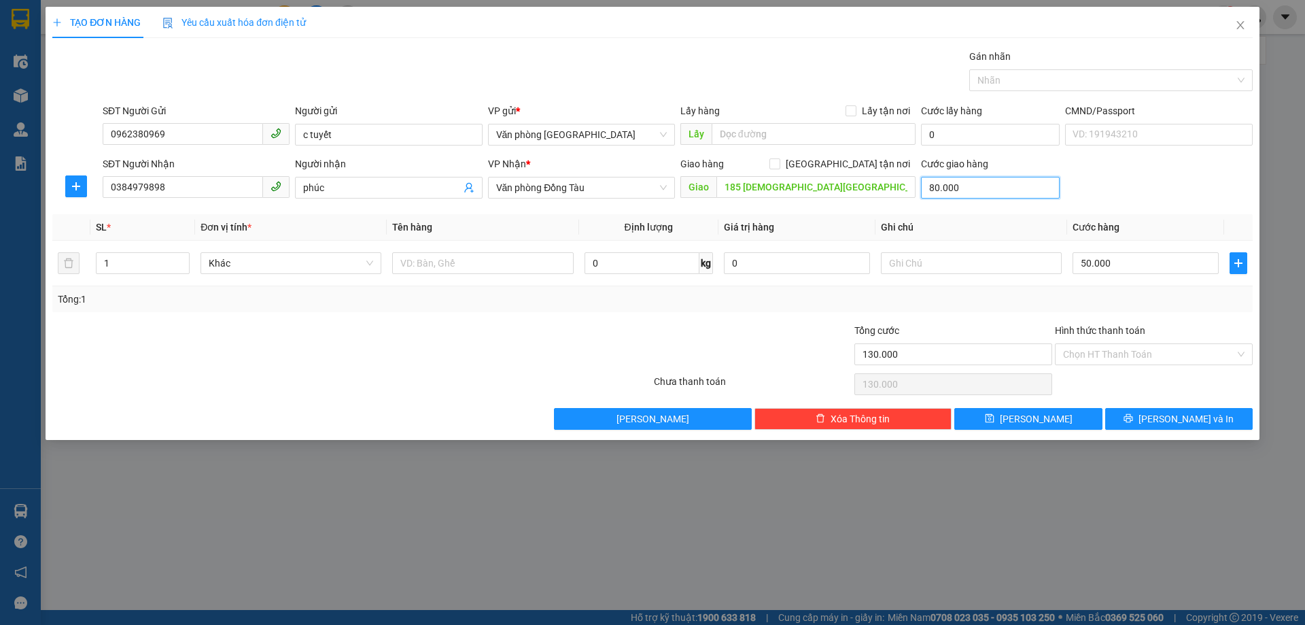
type input "800.000"
type input "850.000"
type input "80.000"
type input "130.000"
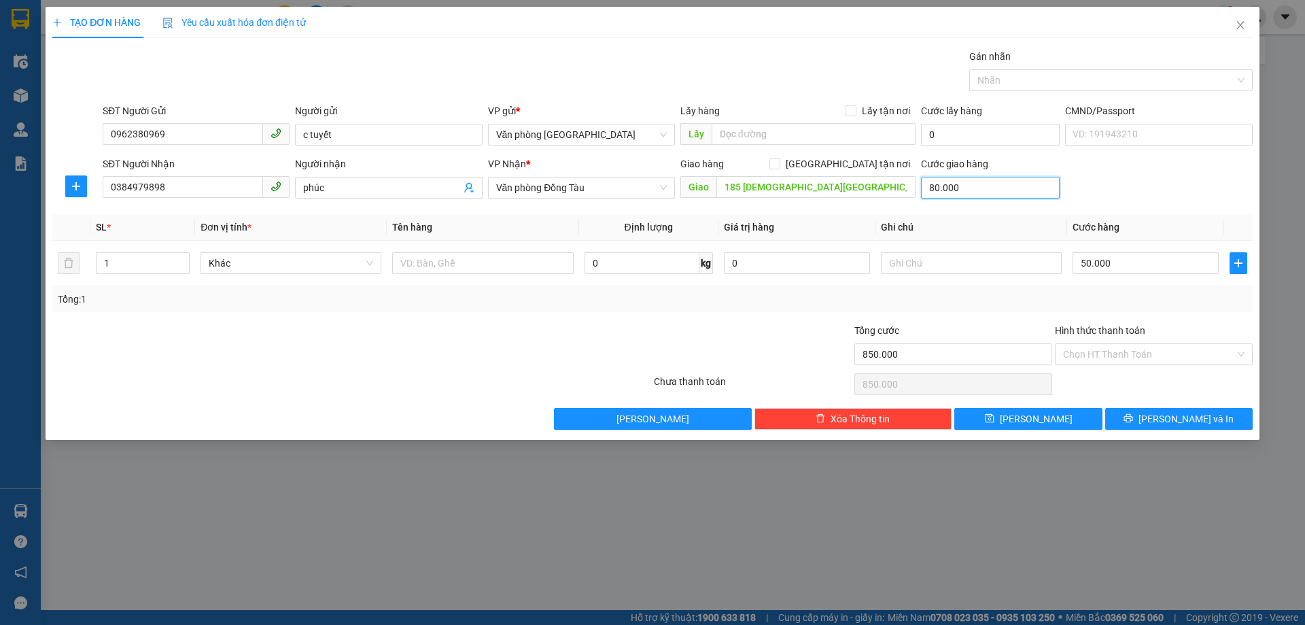
type input "130.000"
type input "80.000"
click at [1112, 357] on input "Hình thức thanh toán" at bounding box center [1149, 354] width 172 height 20
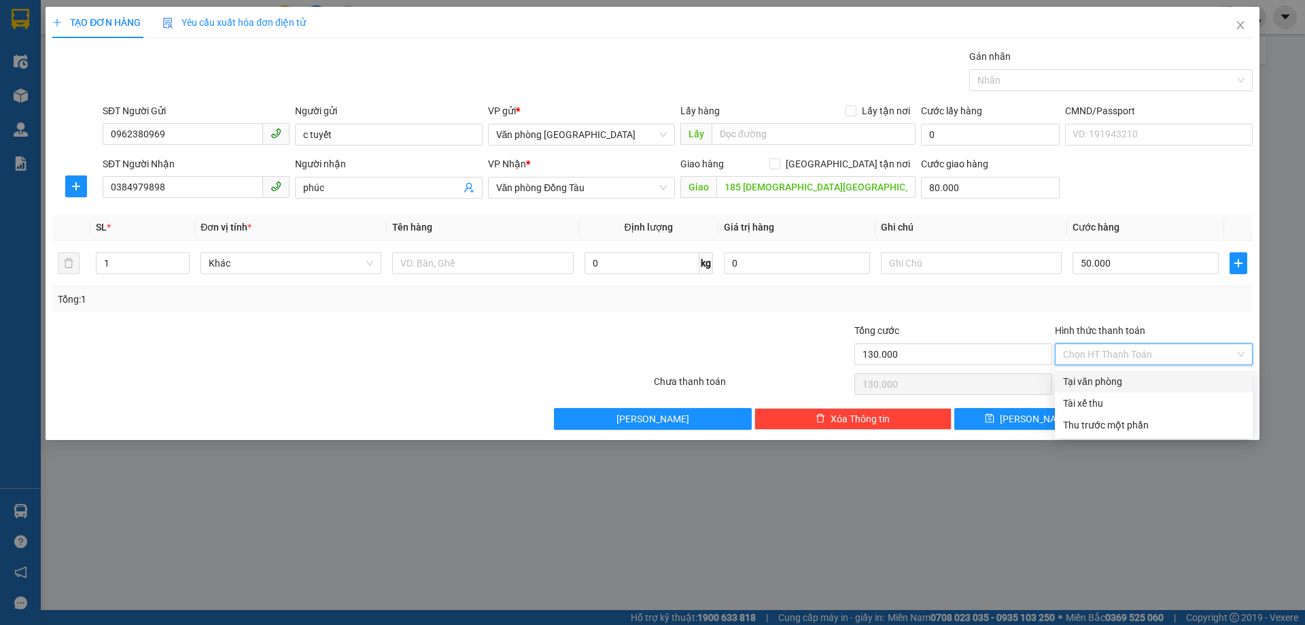
click at [1125, 383] on div "Tại văn phòng" at bounding box center [1153, 381] width 181 height 15
type input "0"
drag, startPoint x: 1157, startPoint y: 419, endPoint x: 907, endPoint y: 275, distance: 288.0
click at [1149, 411] on button "[PERSON_NAME] và In" at bounding box center [1178, 419] width 147 height 22
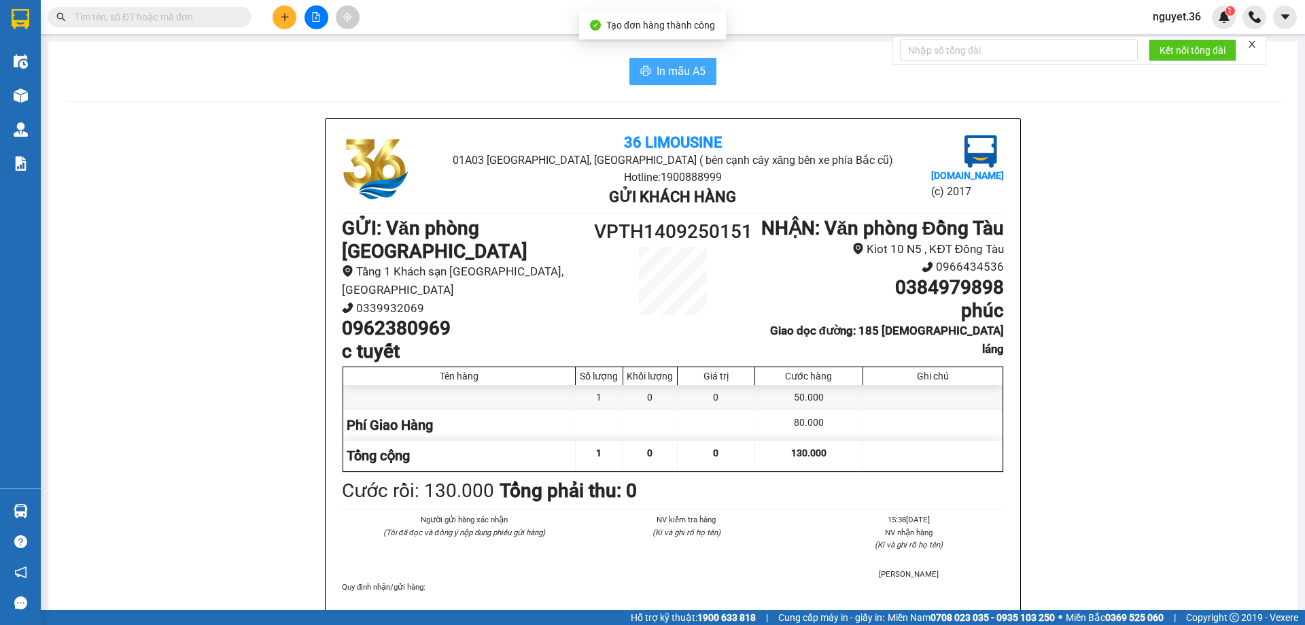
click at [663, 73] on span "In mẫu A5" at bounding box center [680, 71] width 49 height 17
click at [666, 66] on span "In mẫu A5" at bounding box center [680, 71] width 49 height 17
